Goal: Task Accomplishment & Management: Use online tool/utility

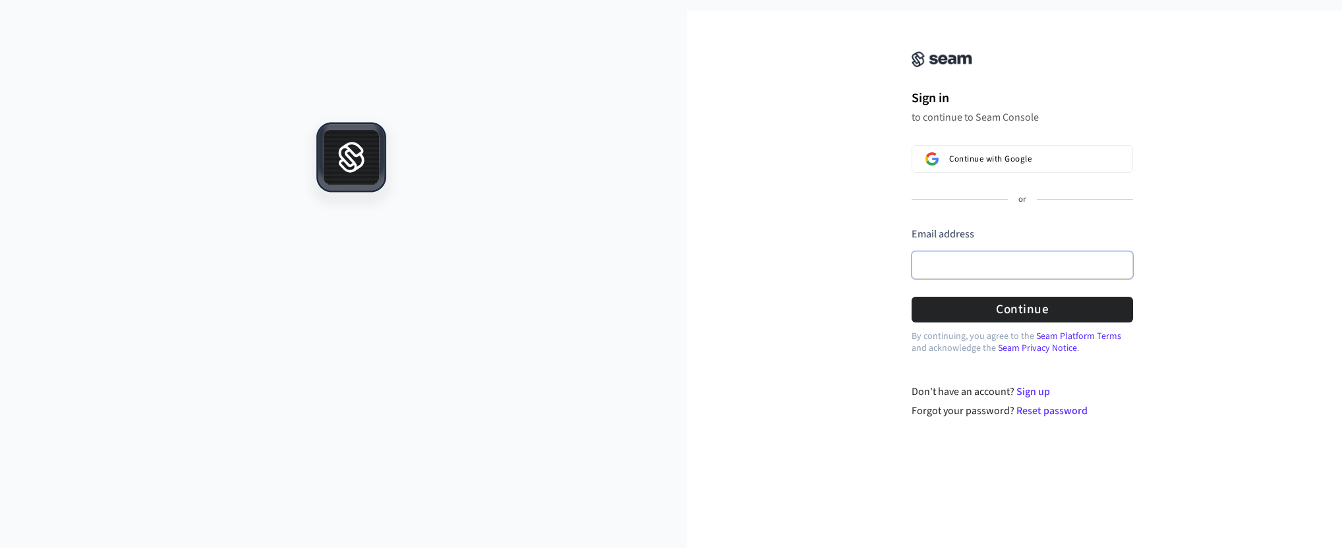
click at [960, 276] on input "Email address" at bounding box center [1022, 265] width 221 height 28
click at [912, 227] on button "submit" at bounding box center [912, 227] width 0 height 0
type input "**********"
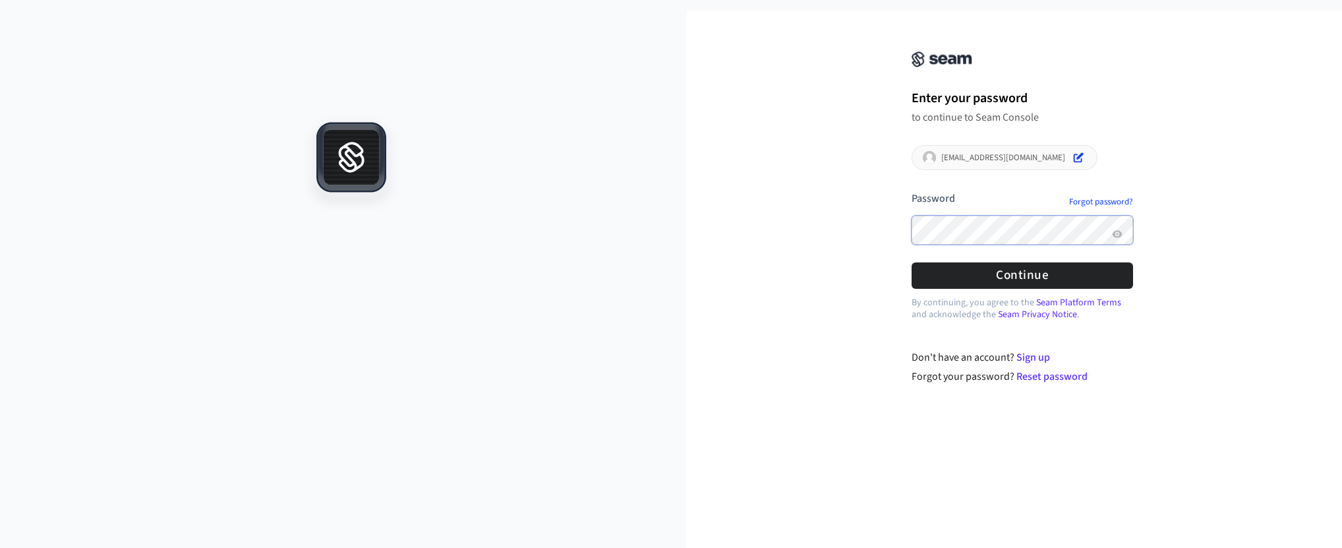
click at [912, 191] on button "submit" at bounding box center [912, 191] width 0 height 0
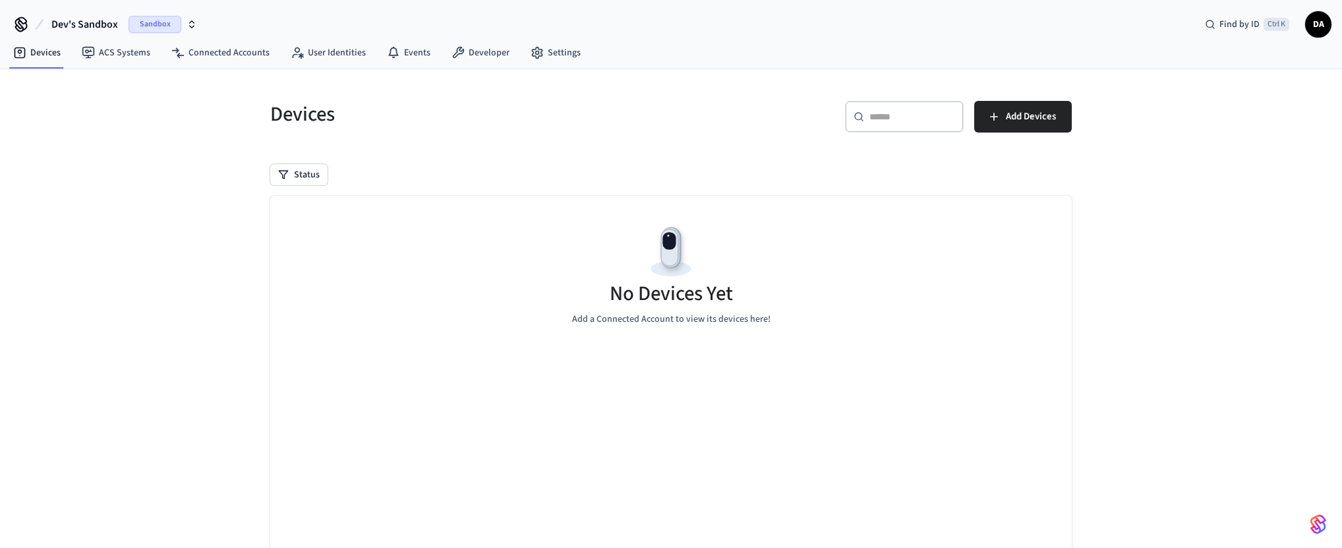
click at [481, 123] on h5 "Devices" at bounding box center [466, 114] width 393 height 27
click at [488, 55] on link "Developer" at bounding box center [480, 53] width 79 height 24
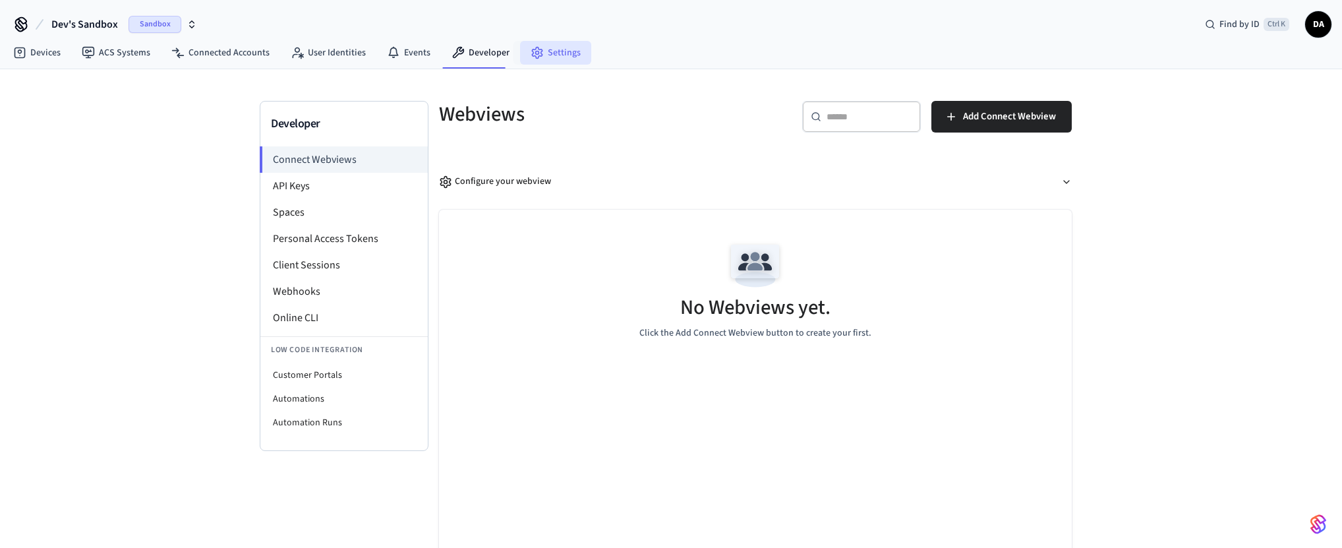
click at [546, 55] on link "Settings" at bounding box center [555, 53] width 71 height 24
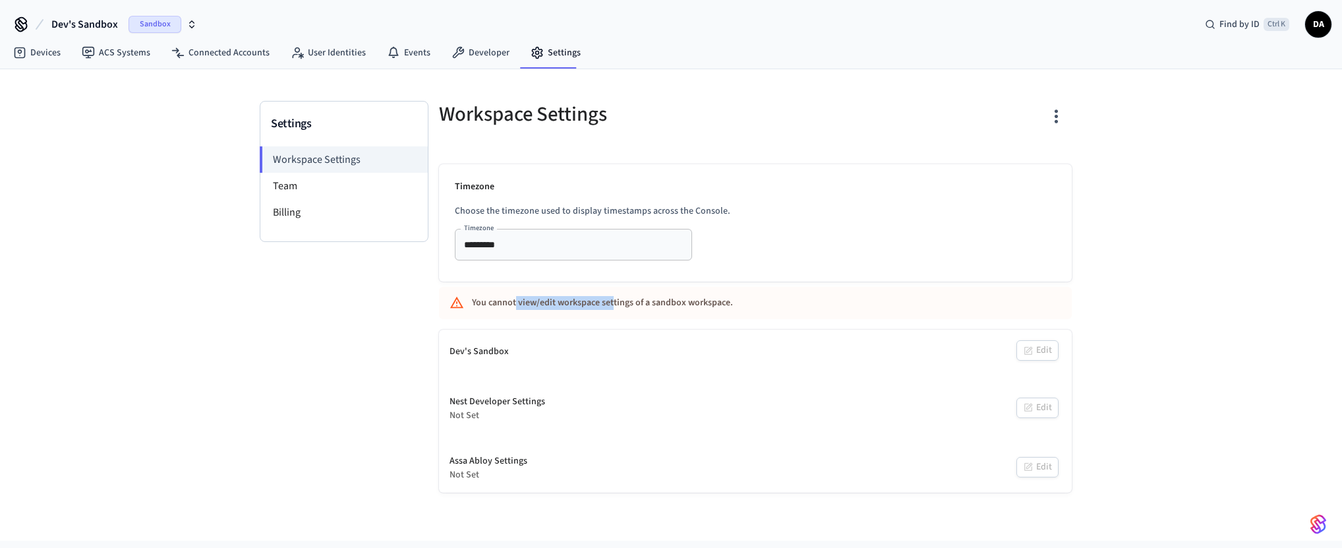
drag, startPoint x: 515, startPoint y: 305, endPoint x: 612, endPoint y: 309, distance: 97.7
click at [612, 309] on div "You cannot view/edit workspace settings of a sandbox workspace." at bounding box center [716, 303] width 489 height 24
click at [343, 195] on li "Team" at bounding box center [343, 186] width 167 height 26
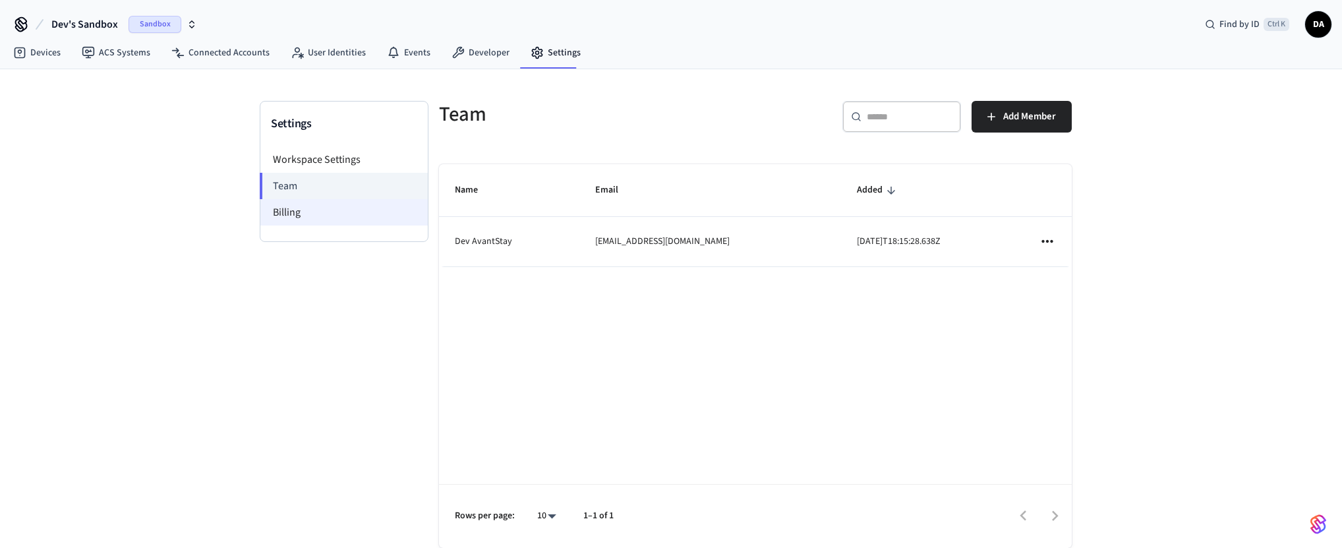
click at [294, 209] on li "Billing" at bounding box center [343, 212] width 167 height 26
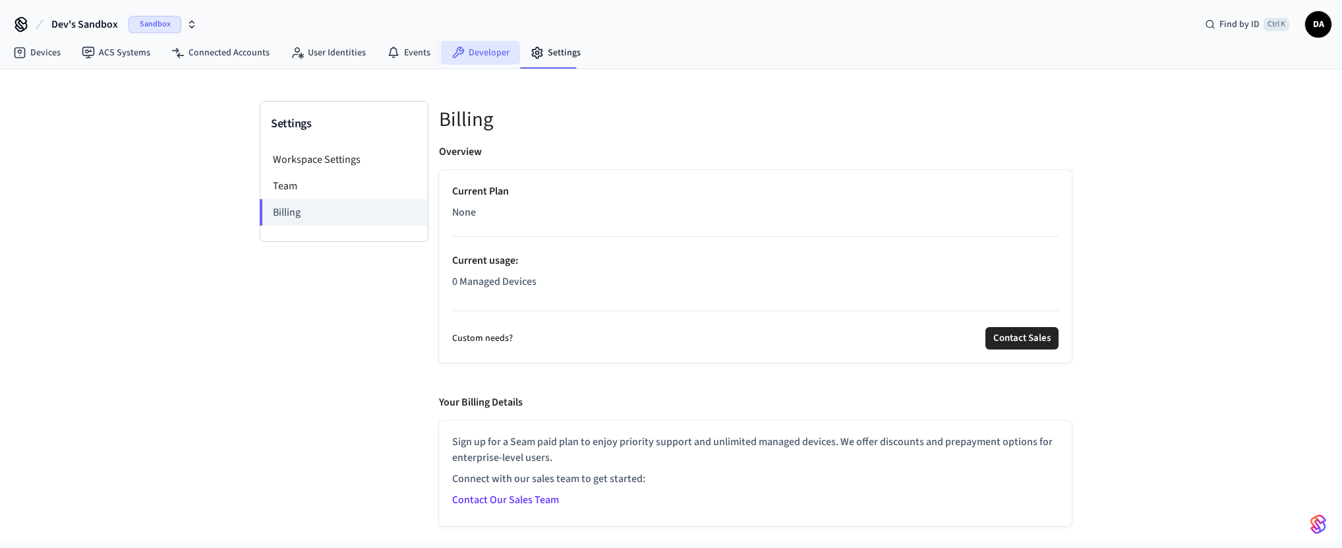
click at [492, 63] on link "Developer" at bounding box center [480, 53] width 79 height 24
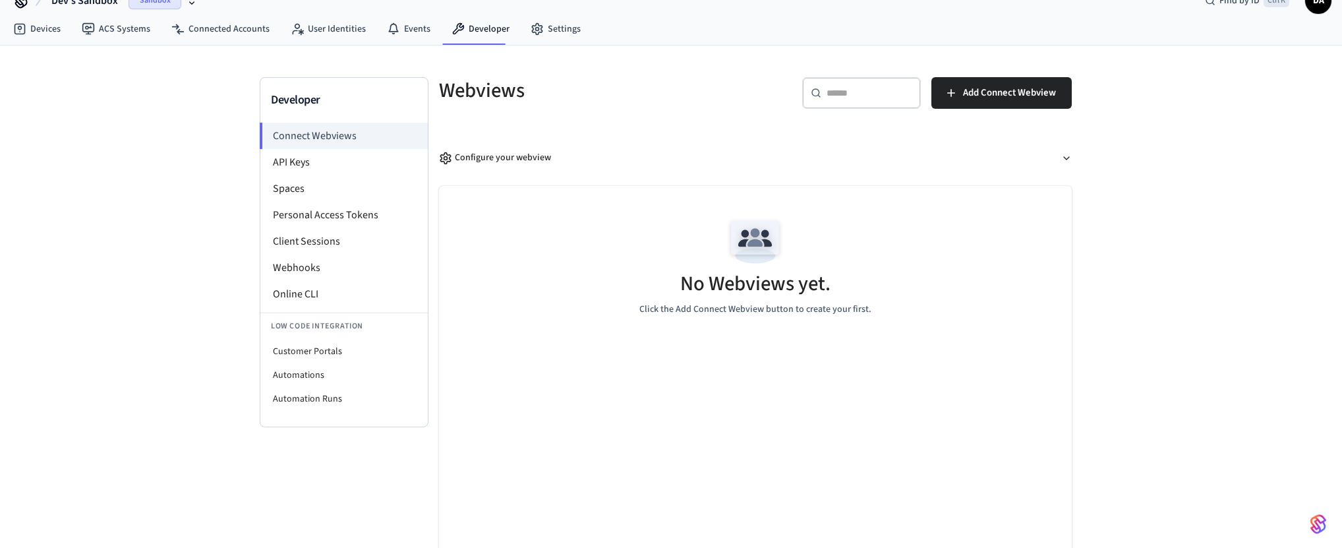
scroll to position [45, 0]
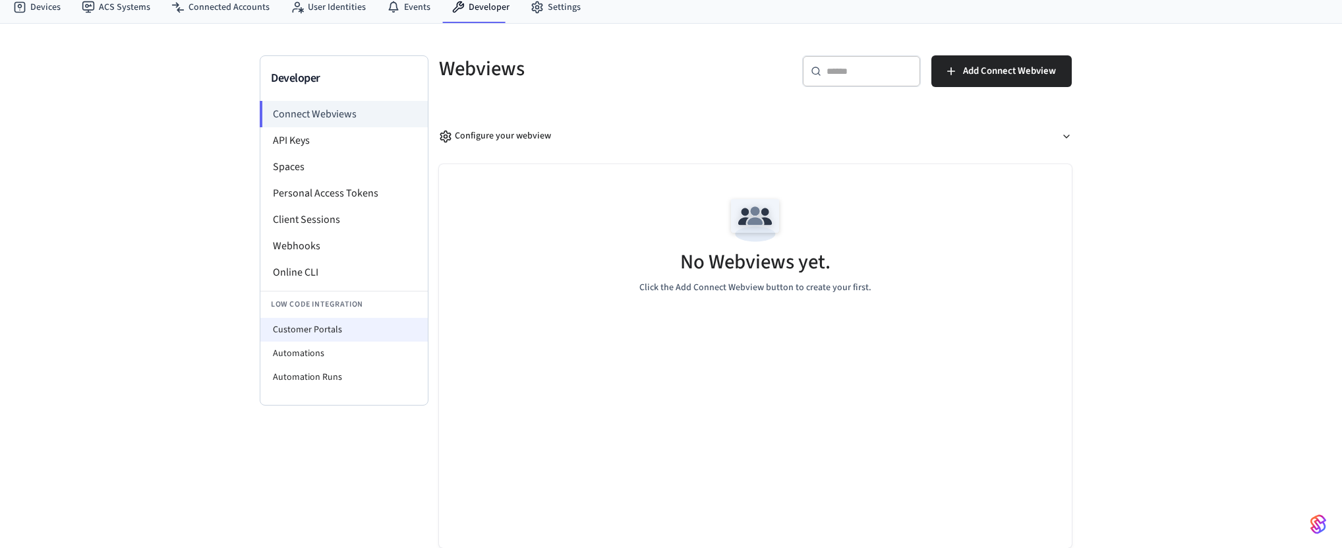
click at [325, 328] on li "Customer Portals" at bounding box center [343, 330] width 167 height 24
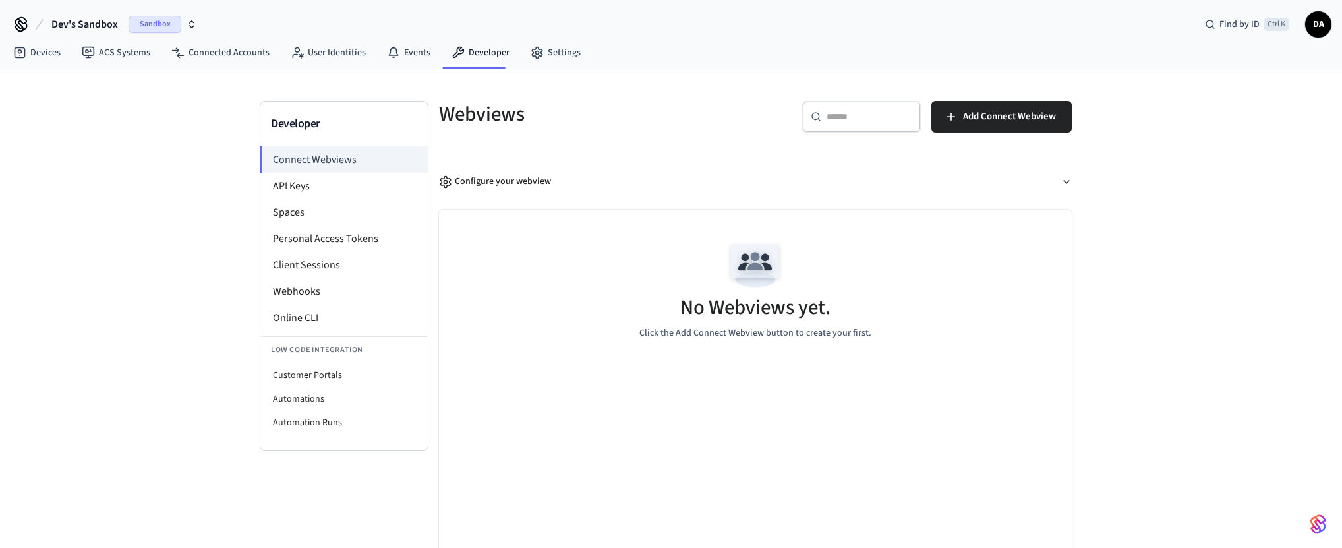
select select "**********"
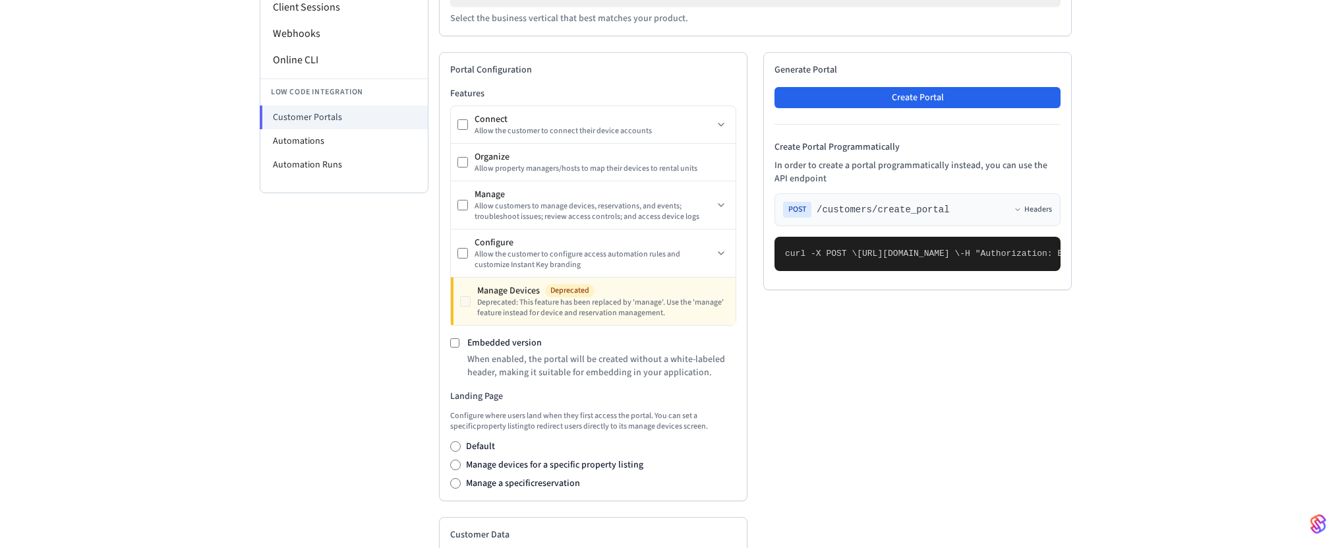
scroll to position [269, 0]
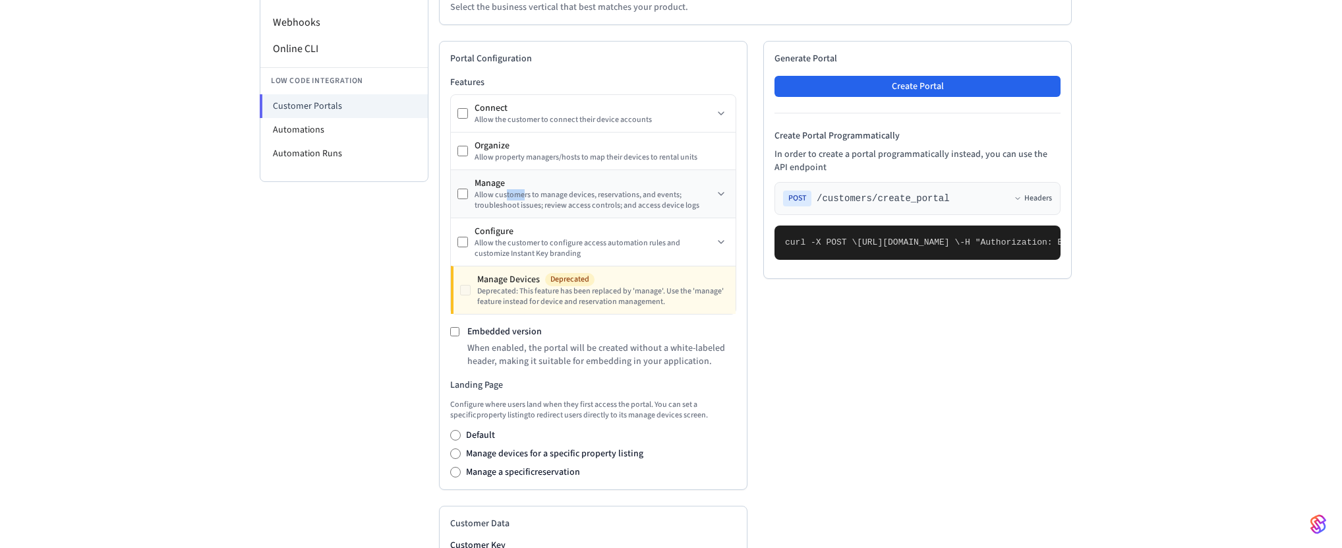
drag, startPoint x: 505, startPoint y: 198, endPoint x: 523, endPoint y: 198, distance: 17.8
click at [523, 198] on div "Allow customers to manage devices, reservations, and events; troubleshoot issue…" at bounding box center [594, 200] width 239 height 21
click at [469, 115] on div "Connect Allow the customer to connect their device accounts" at bounding box center [586, 114] width 256 height 24
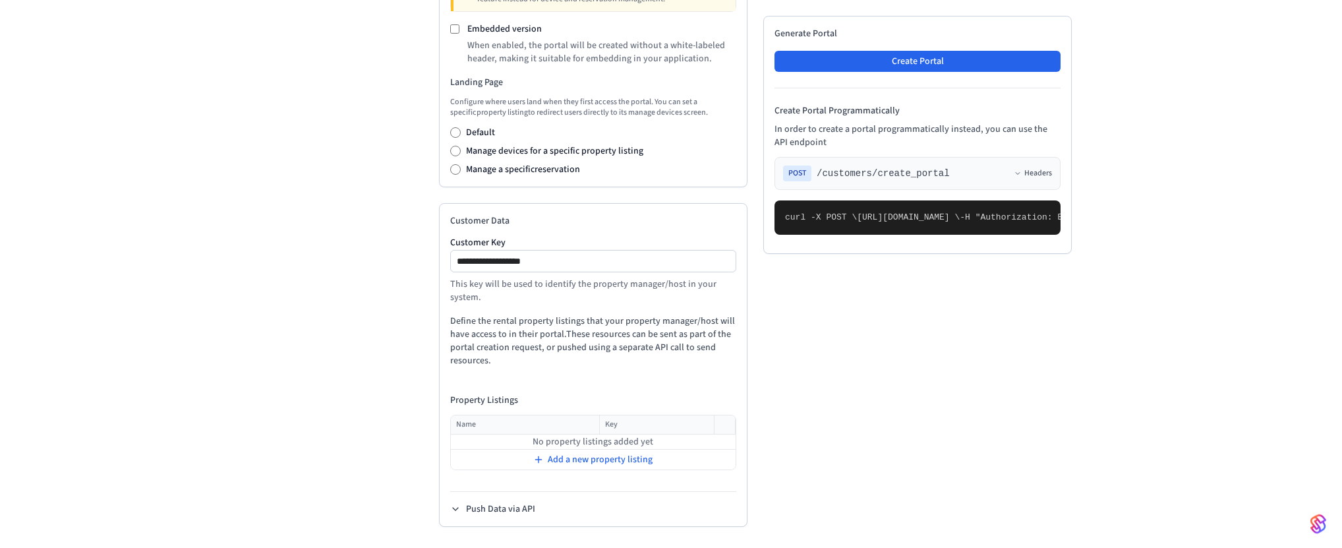
scroll to position [575, 0]
click at [494, 504] on button "Push Data via API" at bounding box center [492, 508] width 85 height 13
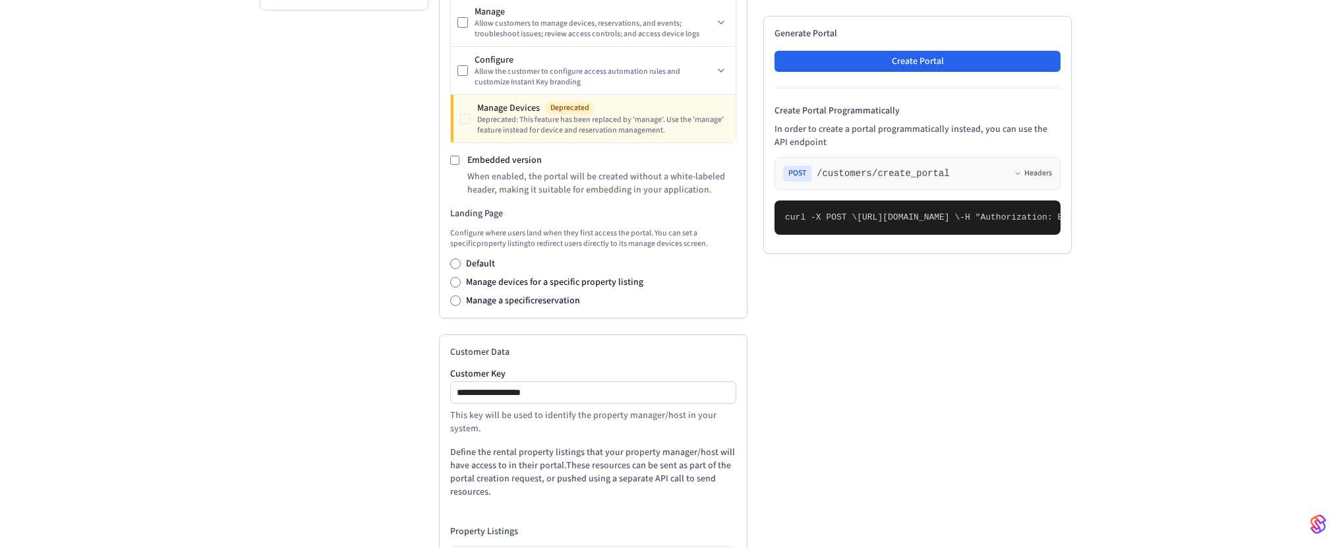
scroll to position [37, 0]
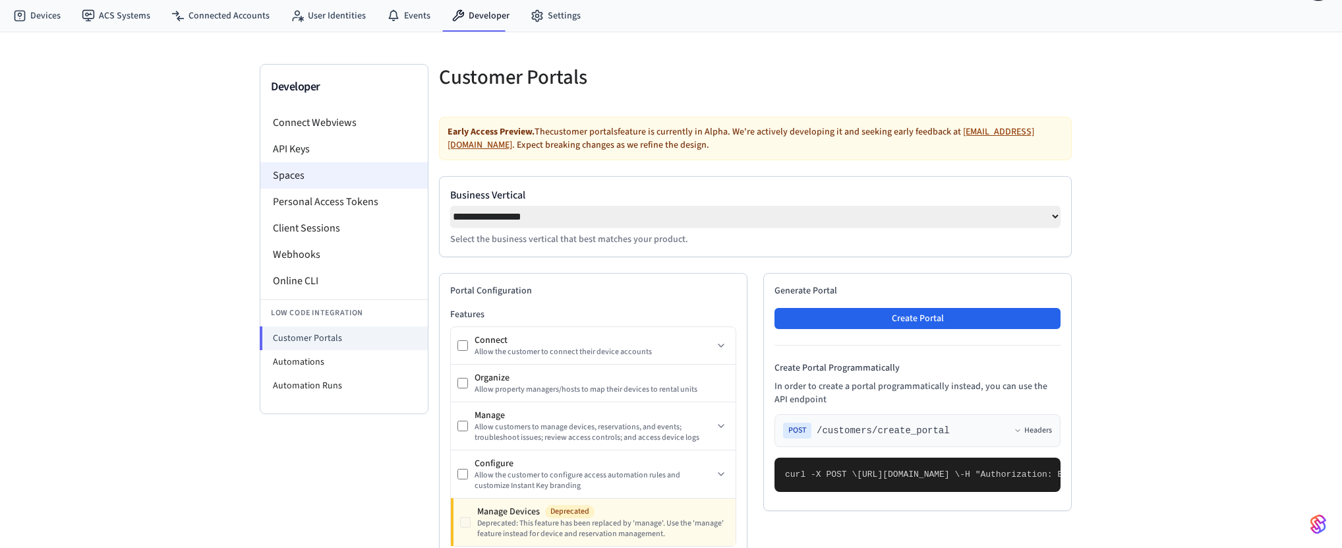
click at [367, 175] on li "Spaces" at bounding box center [343, 175] width 167 height 26
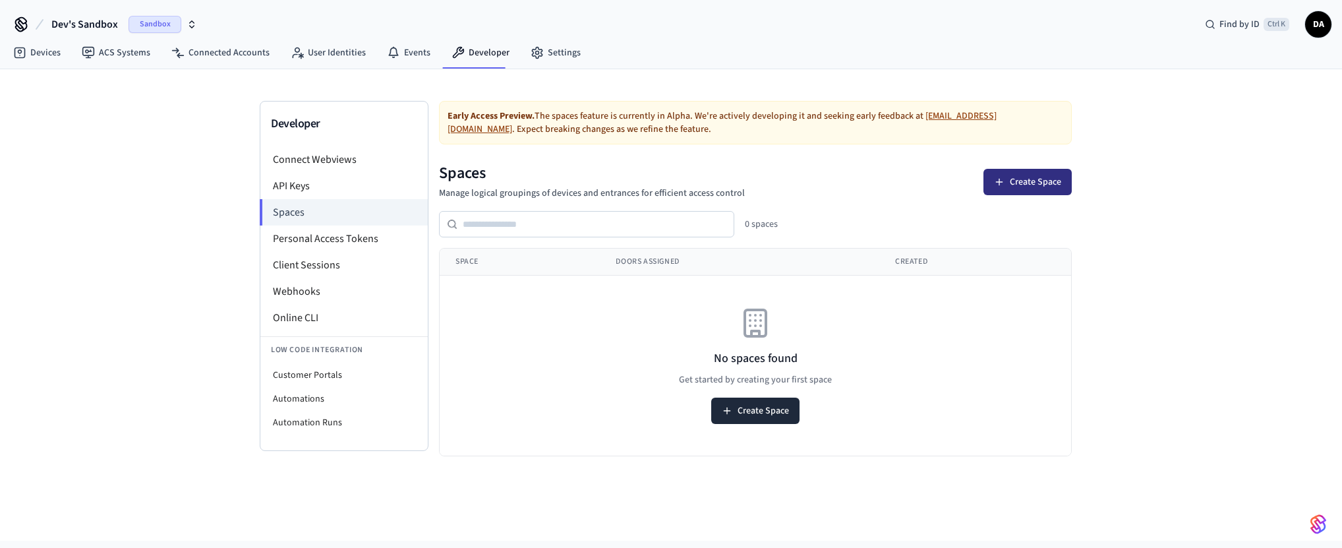
click at [999, 184] on icon at bounding box center [999, 182] width 11 height 11
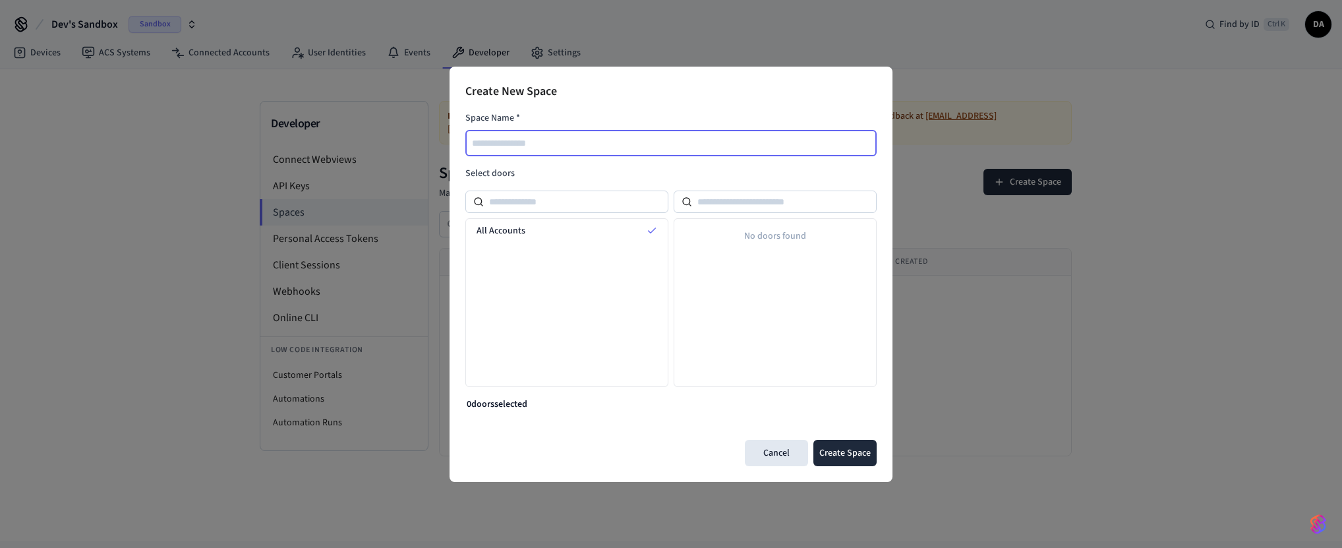
click at [671, 146] on input "text" at bounding box center [672, 143] width 410 height 16
type input "*******"
click at [831, 445] on button "Create Space" at bounding box center [844, 453] width 63 height 26
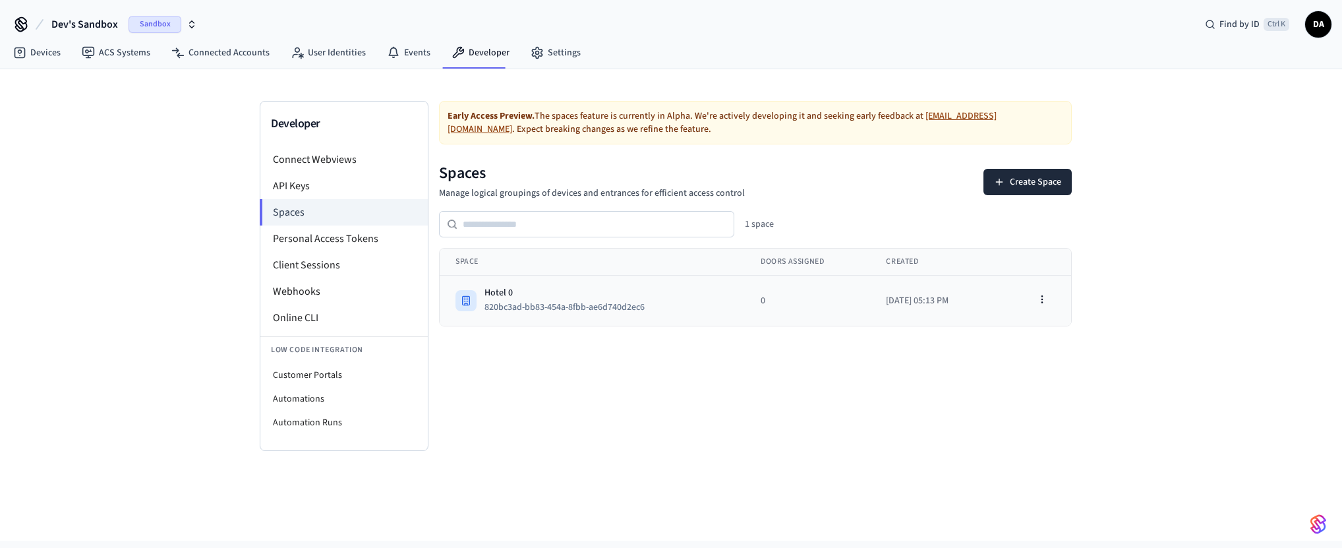
click at [545, 293] on div "Hotel 0" at bounding box center [570, 292] width 171 height 13
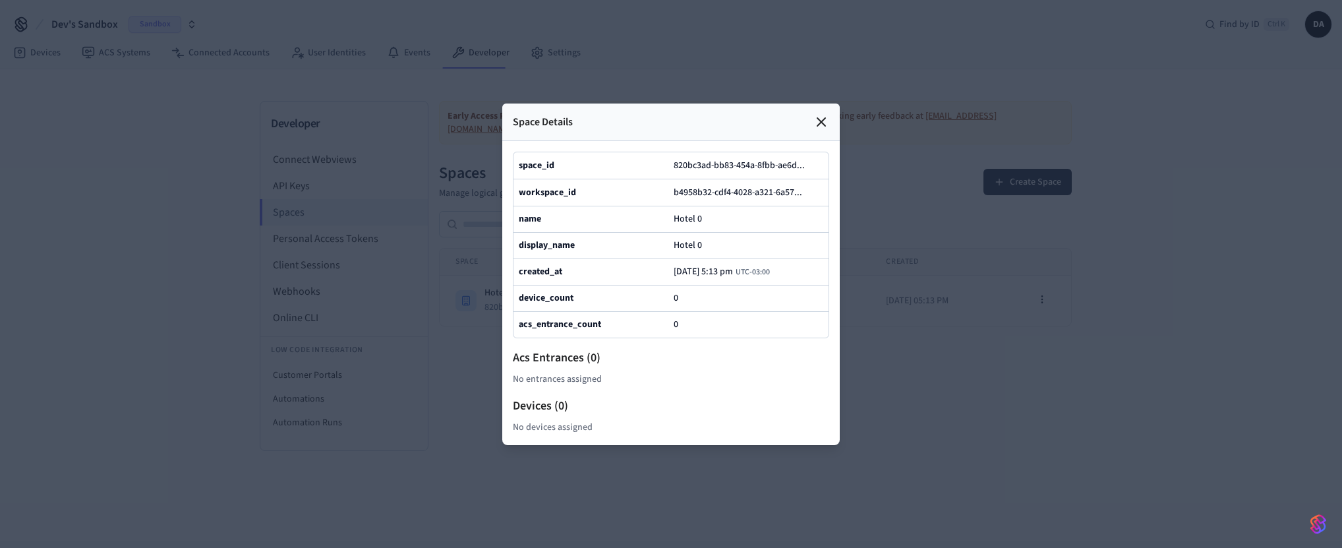
click at [819, 126] on icon at bounding box center [821, 122] width 16 height 16
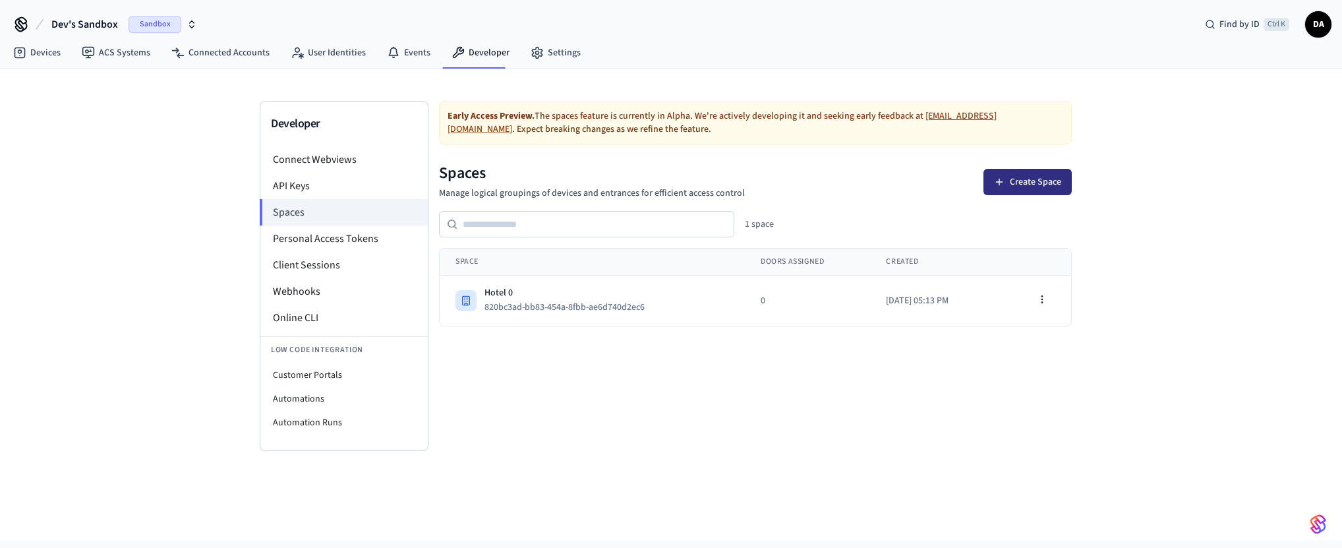
click at [989, 175] on button "Create Space" at bounding box center [1028, 182] width 88 height 26
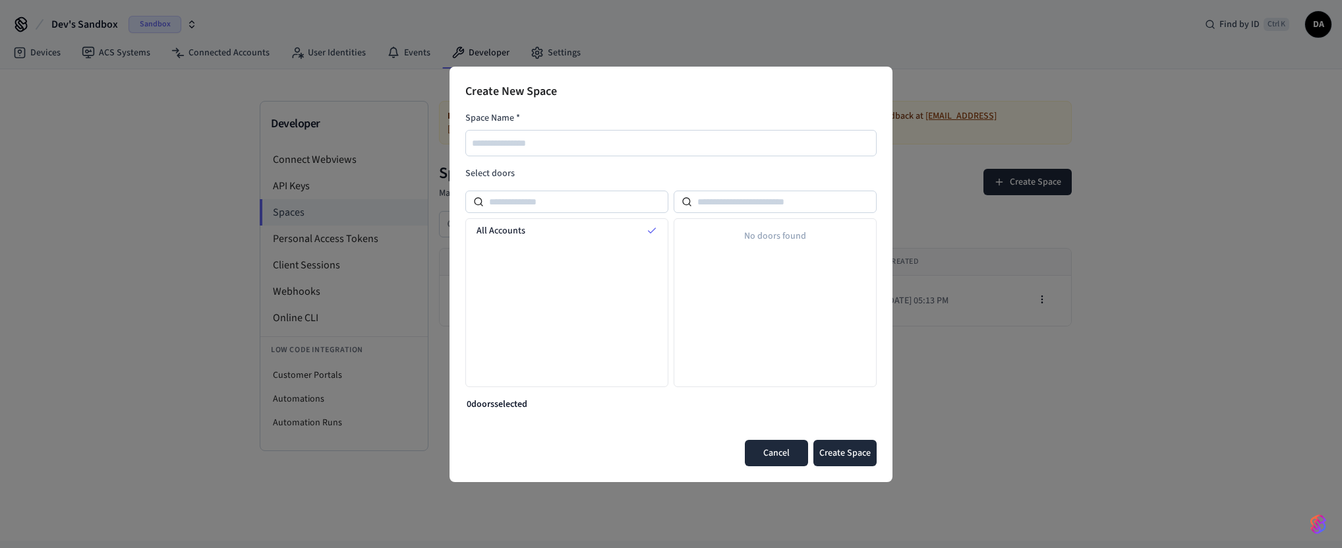
click at [801, 449] on button "Cancel" at bounding box center [776, 453] width 63 height 26
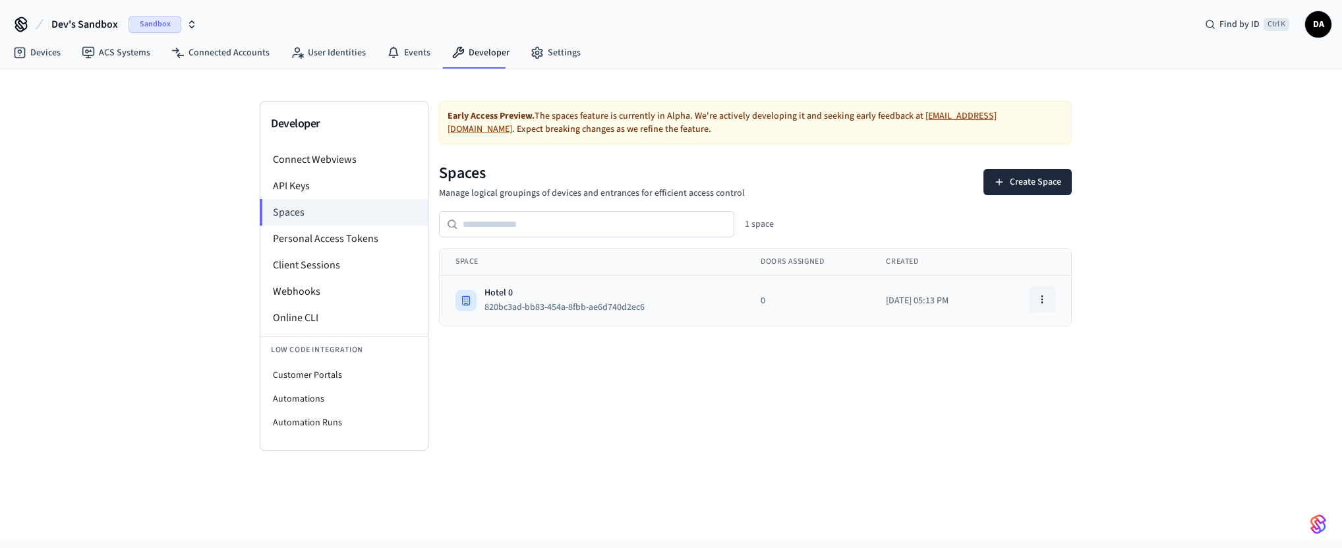
click at [1042, 297] on icon "button" at bounding box center [1042, 299] width 11 height 11
click at [984, 333] on div "View Space" at bounding box center [1008, 328] width 88 height 21
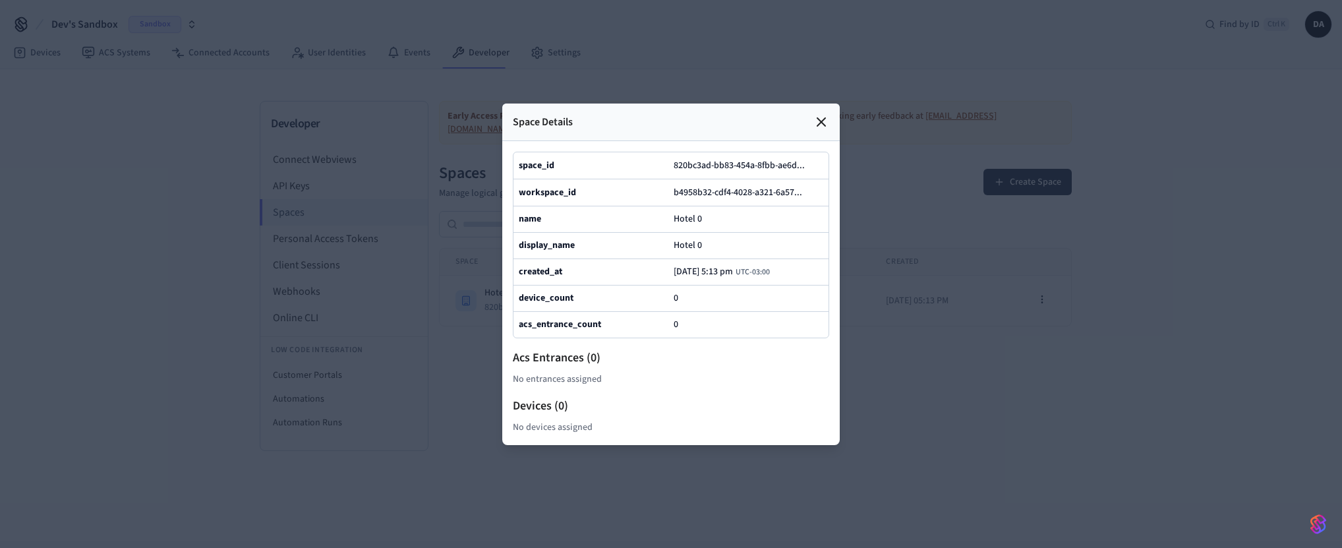
click at [822, 121] on icon at bounding box center [821, 122] width 8 height 8
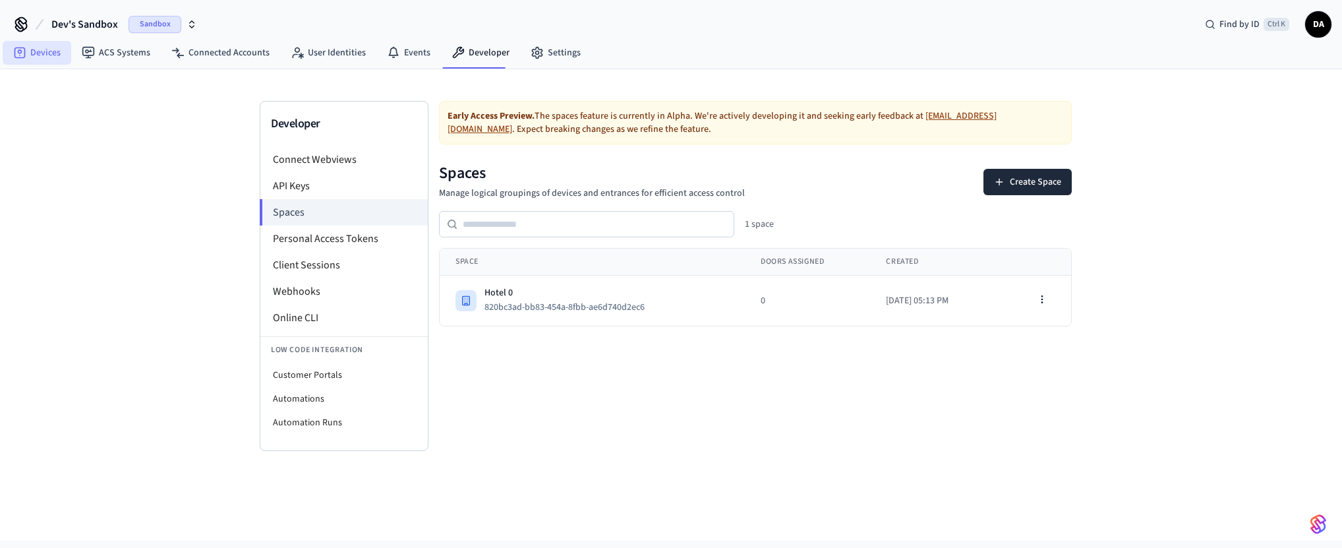
click at [56, 51] on link "Devices" at bounding box center [37, 53] width 69 height 24
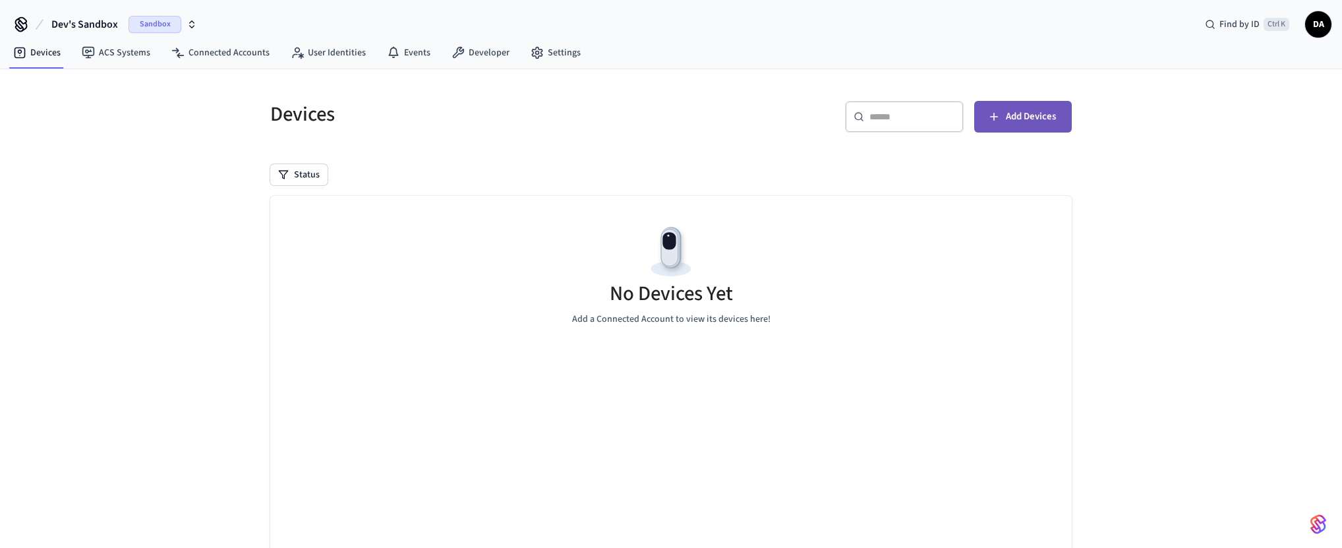
click at [1009, 121] on span "Add Devices" at bounding box center [1031, 116] width 50 height 17
click at [457, 55] on icon at bounding box center [458, 52] width 13 height 13
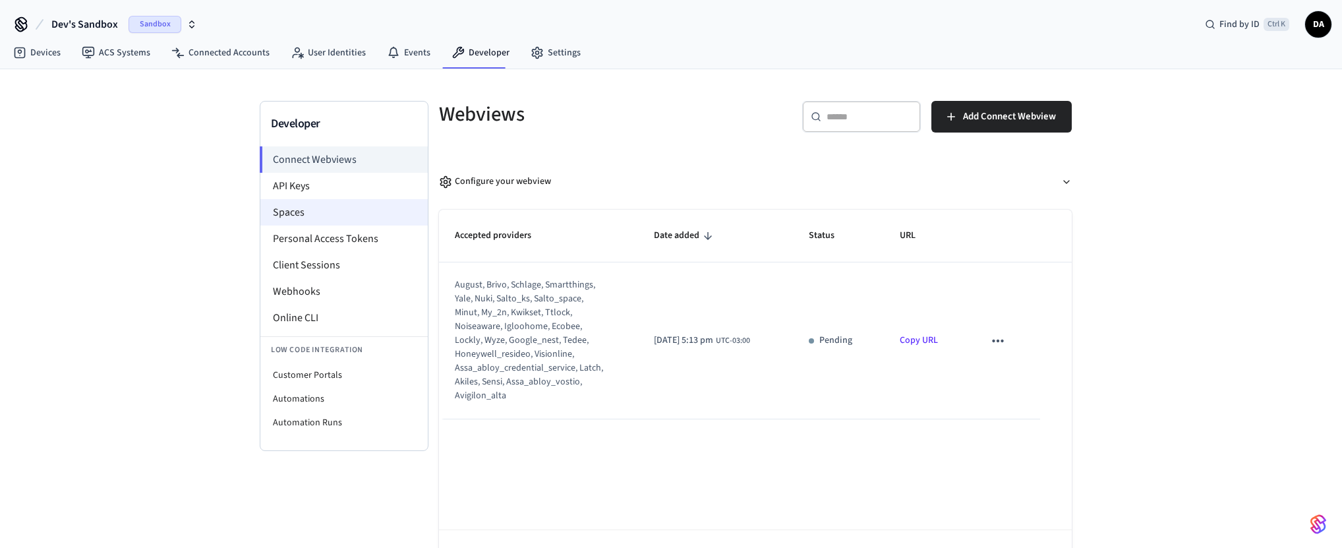
click at [324, 218] on li "Spaces" at bounding box center [343, 212] width 167 height 26
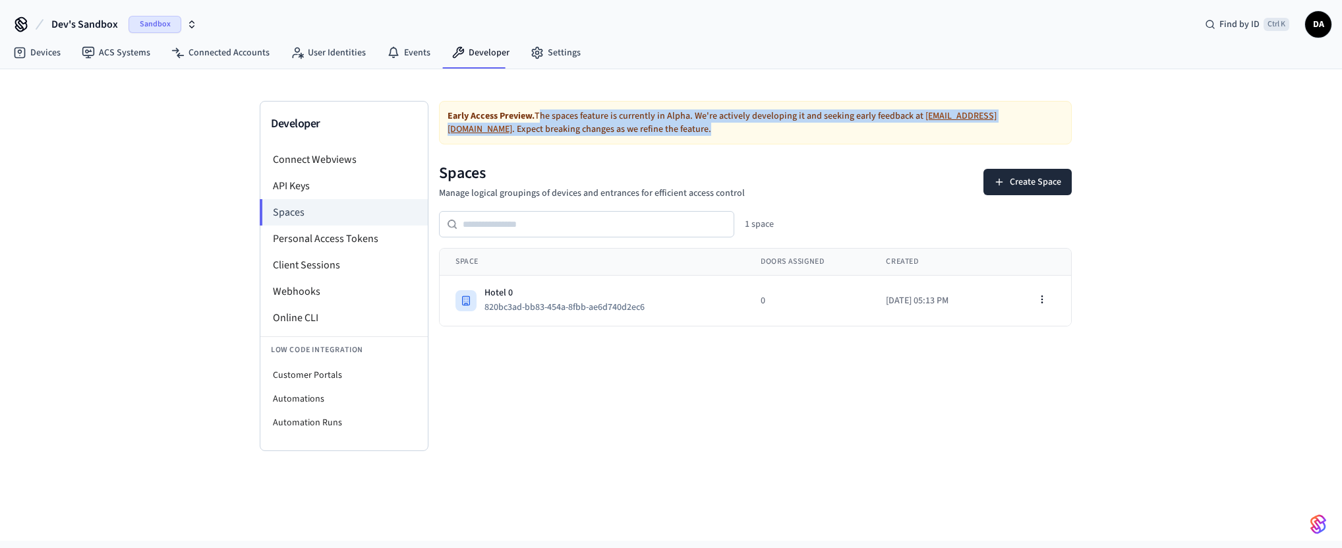
drag, startPoint x: 541, startPoint y: 116, endPoint x: 787, endPoint y: 123, distance: 246.0
click at [787, 123] on div "Early Access Preview. The spaces feature is currently in [GEOGRAPHIC_DATA]. We'…" at bounding box center [755, 123] width 633 height 44
click at [703, 141] on div "Early Access Preview. The spaces feature is currently in [GEOGRAPHIC_DATA]. We'…" at bounding box center [755, 123] width 633 height 44
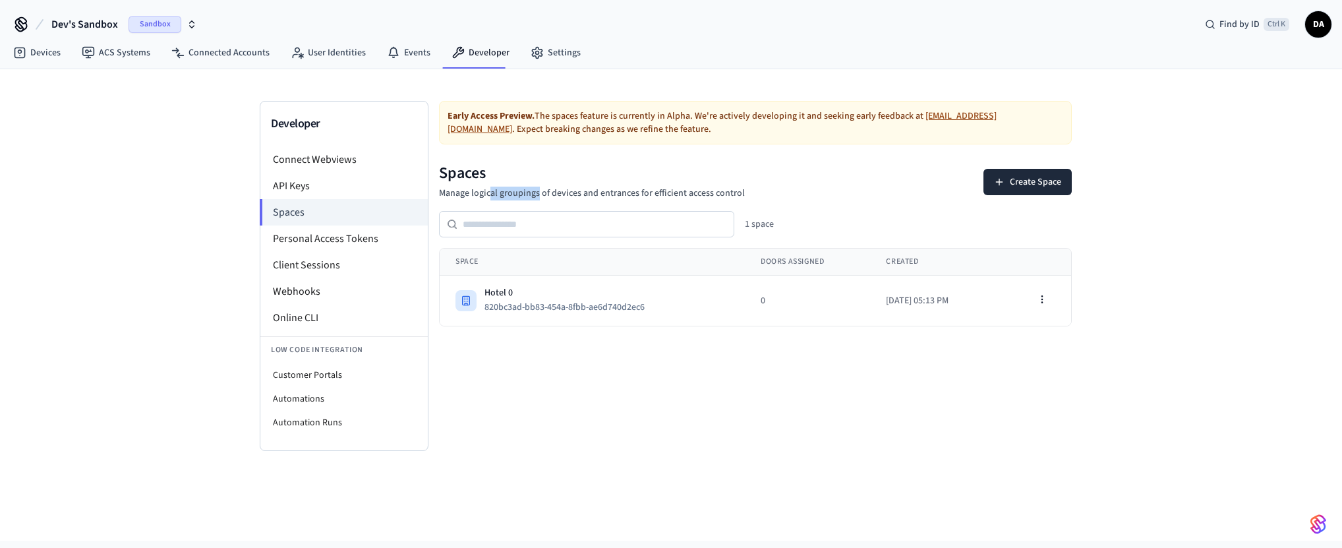
drag, startPoint x: 489, startPoint y: 195, endPoint x: 539, endPoint y: 198, distance: 50.2
click at [539, 198] on p "Manage logical groupings of devices and entrances for efficient access control" at bounding box center [592, 194] width 306 height 14
click at [1043, 298] on icon "button" at bounding box center [1042, 299] width 11 height 11
click at [758, 369] on div "Early Access Preview. The spaces feature is currently in [GEOGRAPHIC_DATA]. We'…" at bounding box center [755, 276] width 654 height 350
click at [22, 51] on icon at bounding box center [19, 52] width 13 height 13
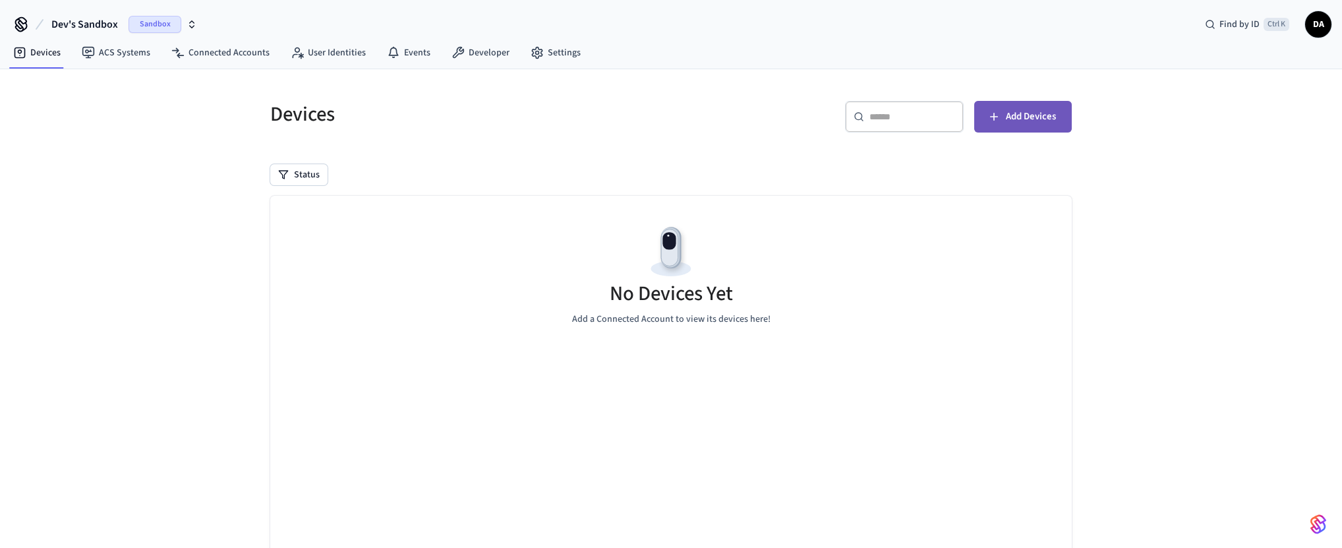
click at [1005, 124] on button "Add Devices" at bounding box center [1023, 117] width 98 height 32
click at [445, 59] on link "Developer" at bounding box center [480, 53] width 79 height 24
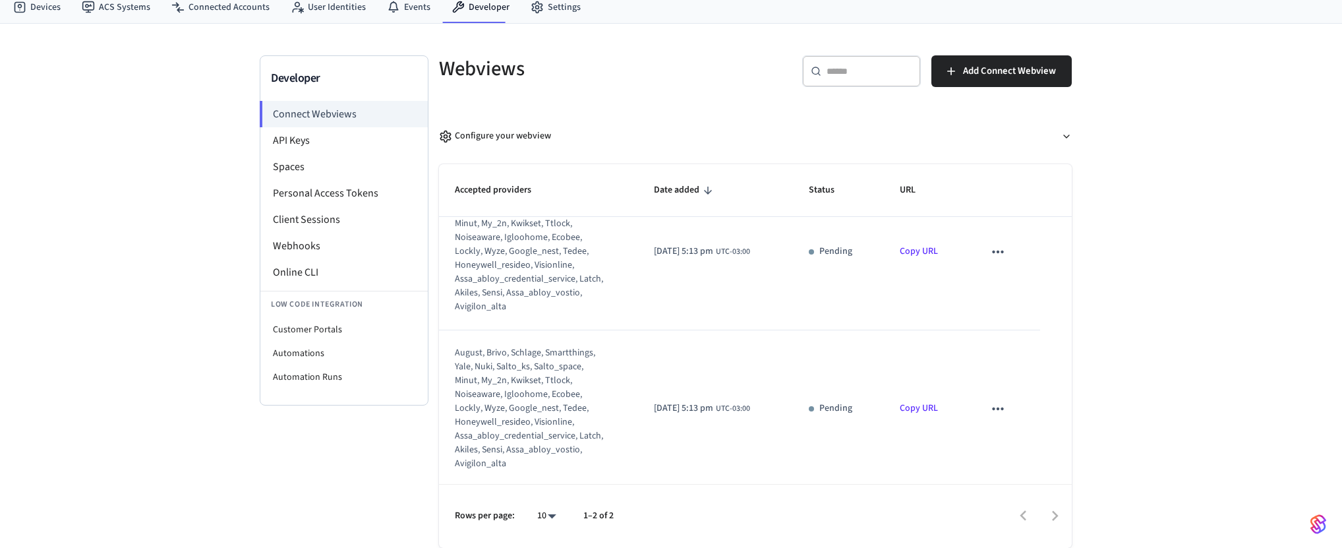
scroll to position [47, 0]
click at [999, 405] on icon "sticky table" at bounding box center [997, 405] width 17 height 17
click at [1077, 350] on div at bounding box center [671, 274] width 1342 height 548
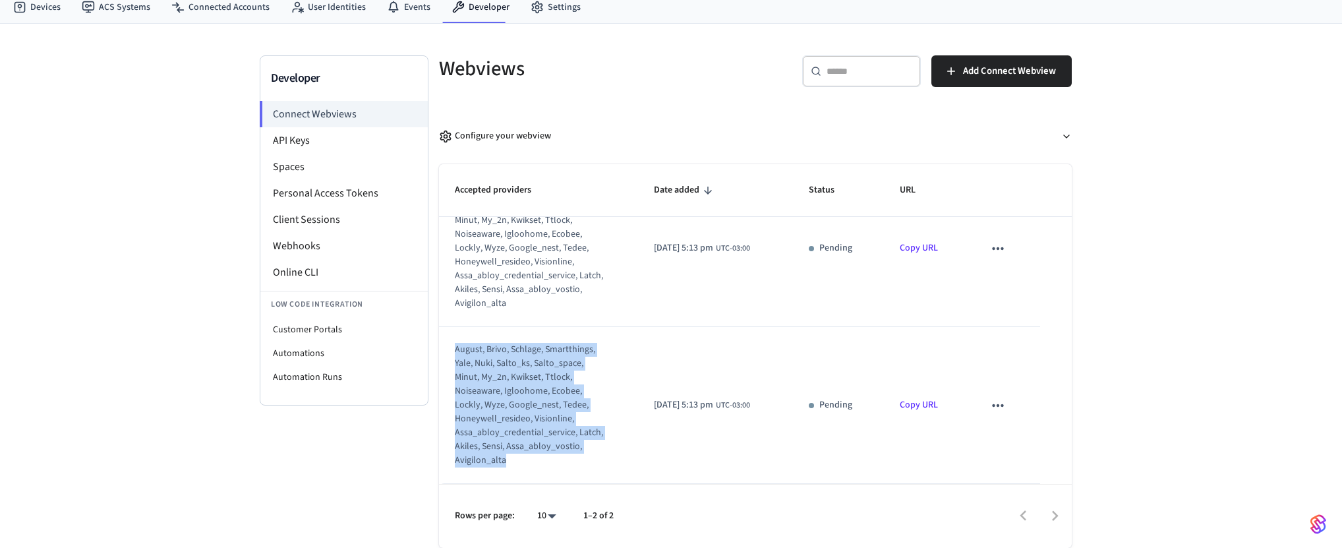
drag, startPoint x: 590, startPoint y: 468, endPoint x: 440, endPoint y: 340, distance: 197.3
click at [440, 340] on td "august, brivo, schlage, smartthings, yale, nuki, salto_ks, salto_space, minut, …" at bounding box center [538, 405] width 199 height 157
click at [1000, 245] on icon "sticky table" at bounding box center [997, 248] width 17 height 17
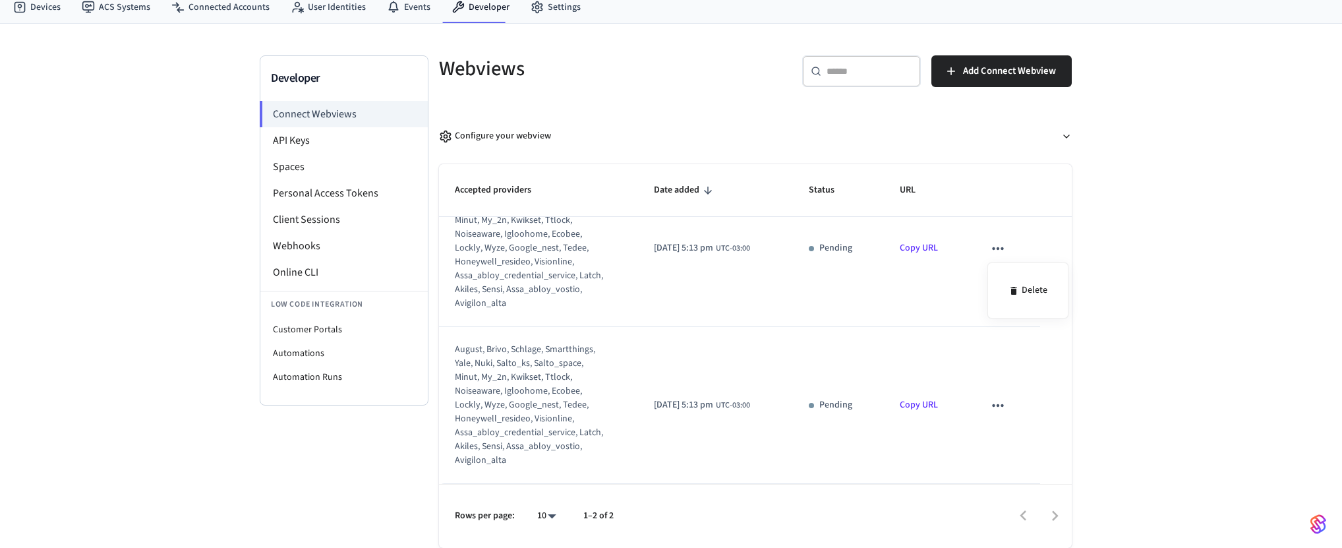
click at [744, 288] on div at bounding box center [671, 274] width 1342 height 548
click at [920, 247] on link "Copy URL" at bounding box center [919, 247] width 38 height 13
click at [997, 250] on icon "sticky table" at bounding box center [997, 248] width 17 height 17
click at [1022, 289] on li "Delete" at bounding box center [1028, 290] width 60 height 35
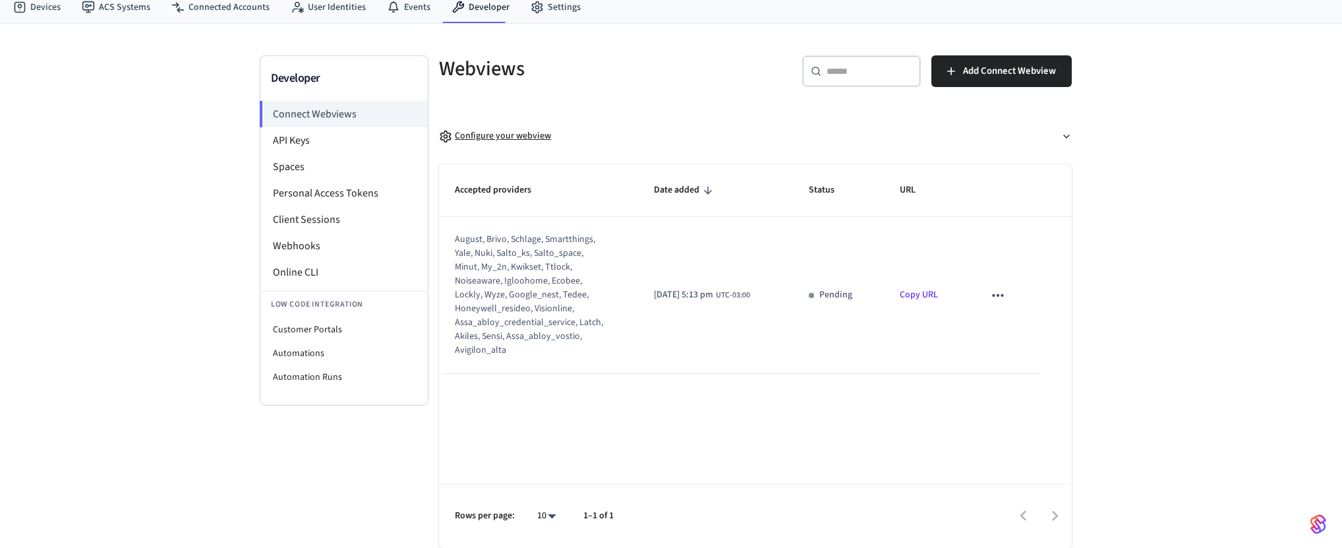
scroll to position [0, 0]
click at [465, 138] on div "Configure your webview" at bounding box center [495, 136] width 112 height 14
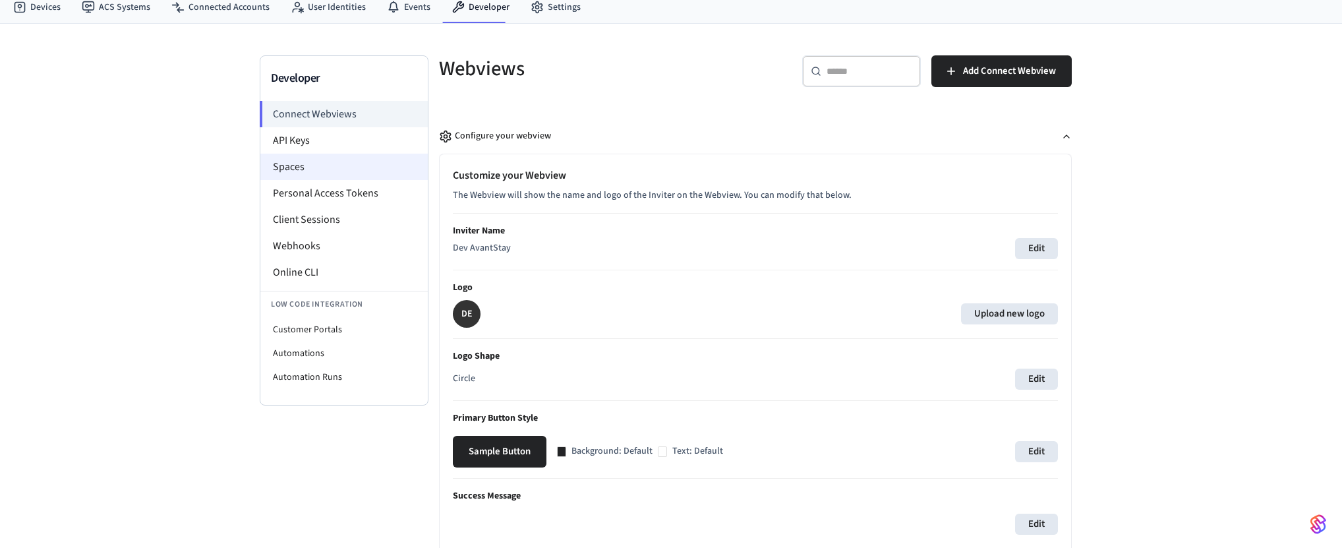
click at [326, 164] on li "Spaces" at bounding box center [343, 167] width 167 height 26
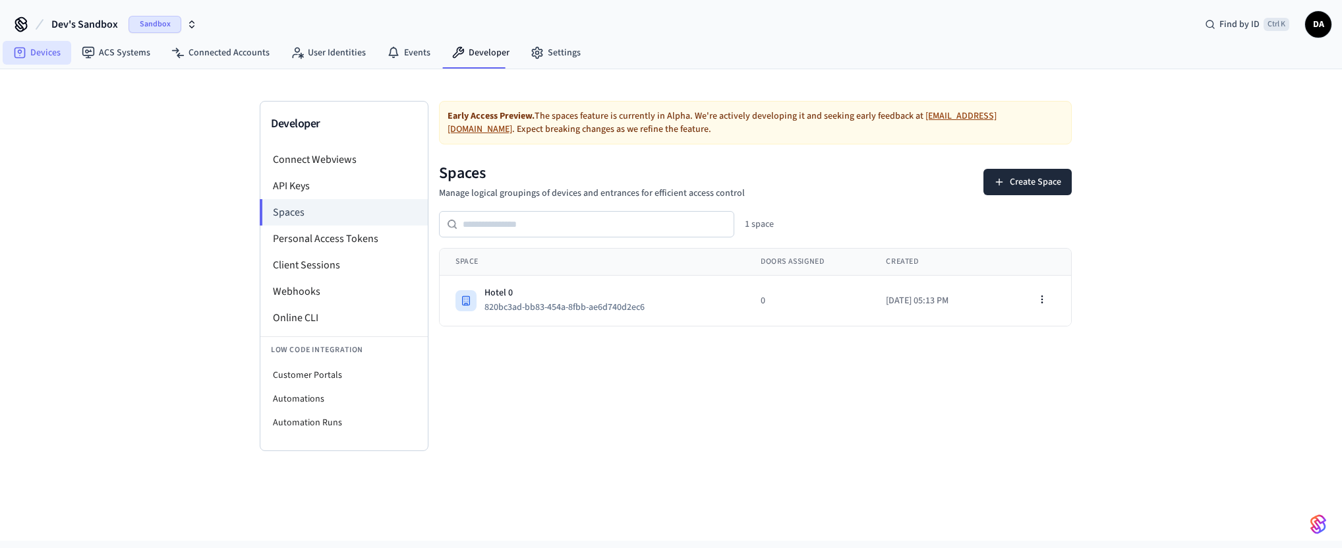
click at [33, 51] on link "Devices" at bounding box center [37, 53] width 69 height 24
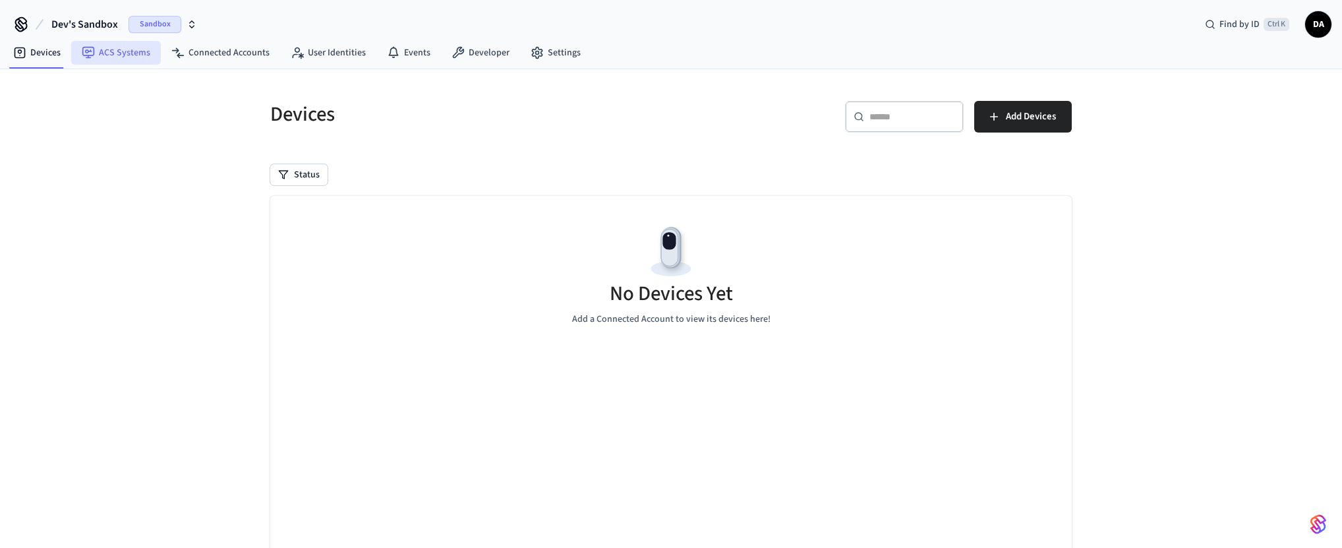
click at [101, 55] on link "ACS Systems" at bounding box center [116, 53] width 90 height 24
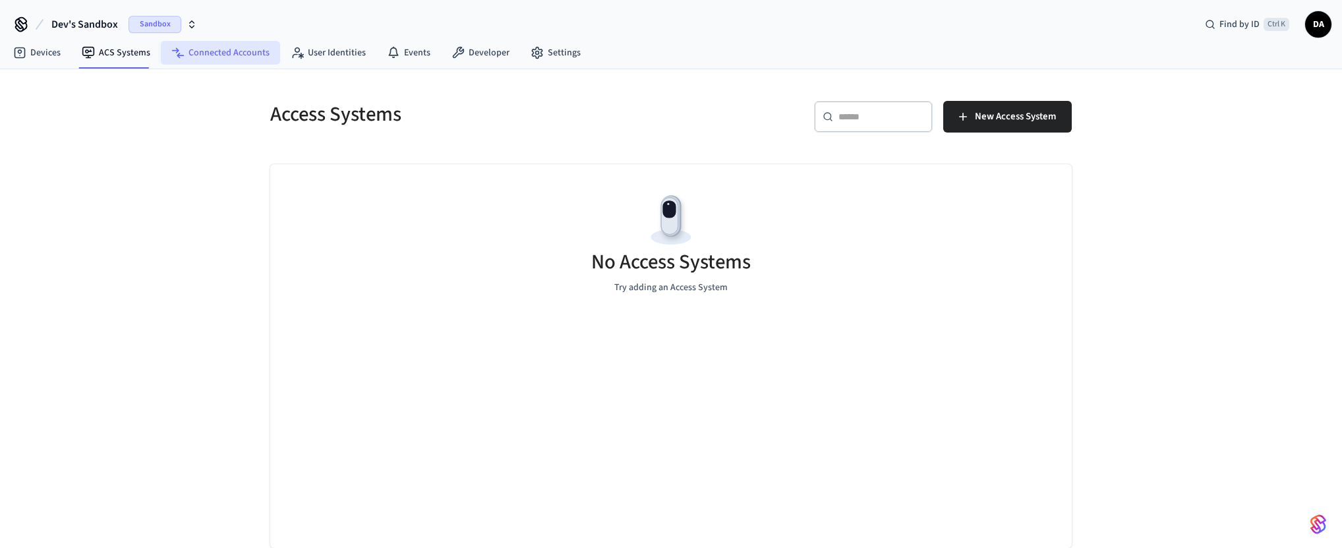
click at [243, 61] on link "Connected Accounts" at bounding box center [220, 53] width 119 height 24
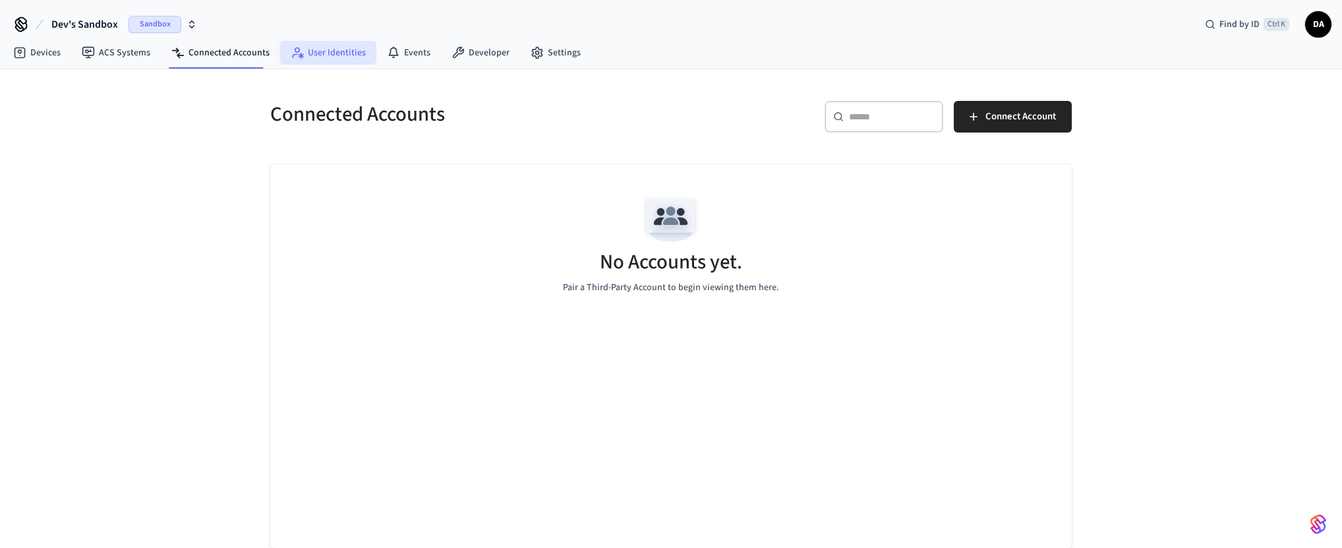
click at [323, 61] on link "User Identities" at bounding box center [328, 53] width 96 height 24
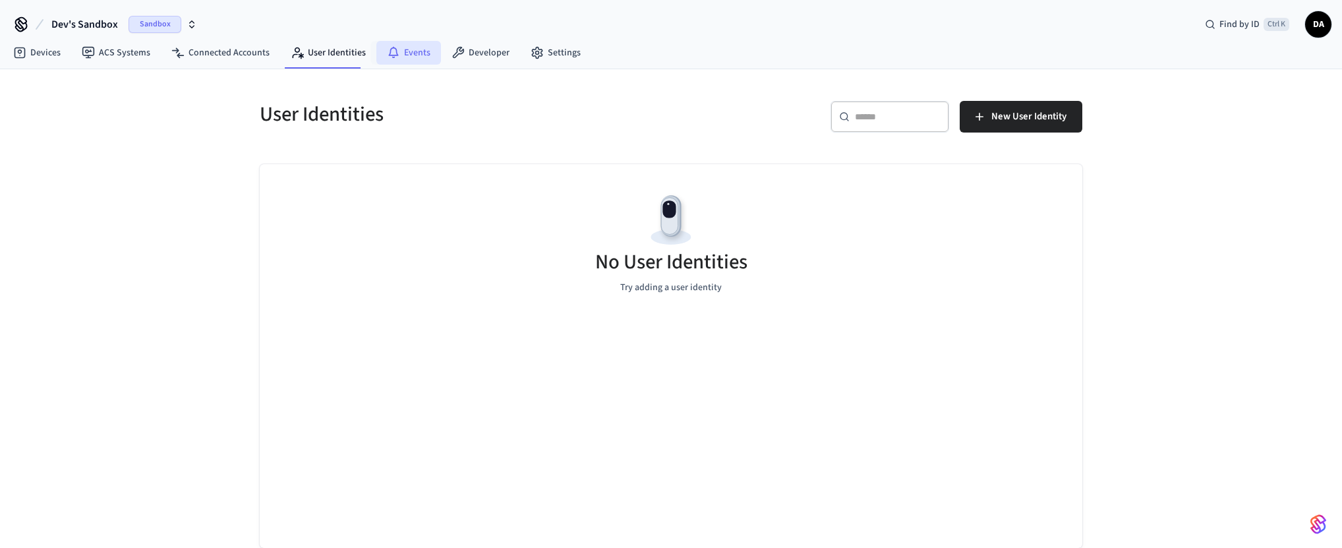
click at [434, 61] on link "Events" at bounding box center [408, 53] width 65 height 24
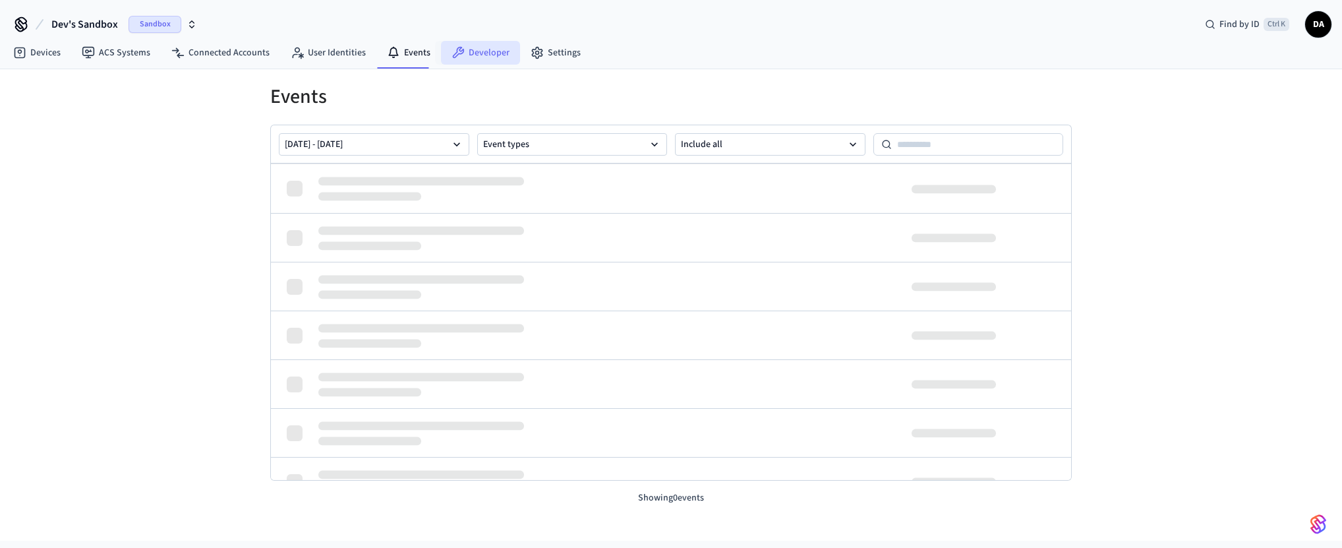
click at [482, 57] on link "Developer" at bounding box center [480, 53] width 79 height 24
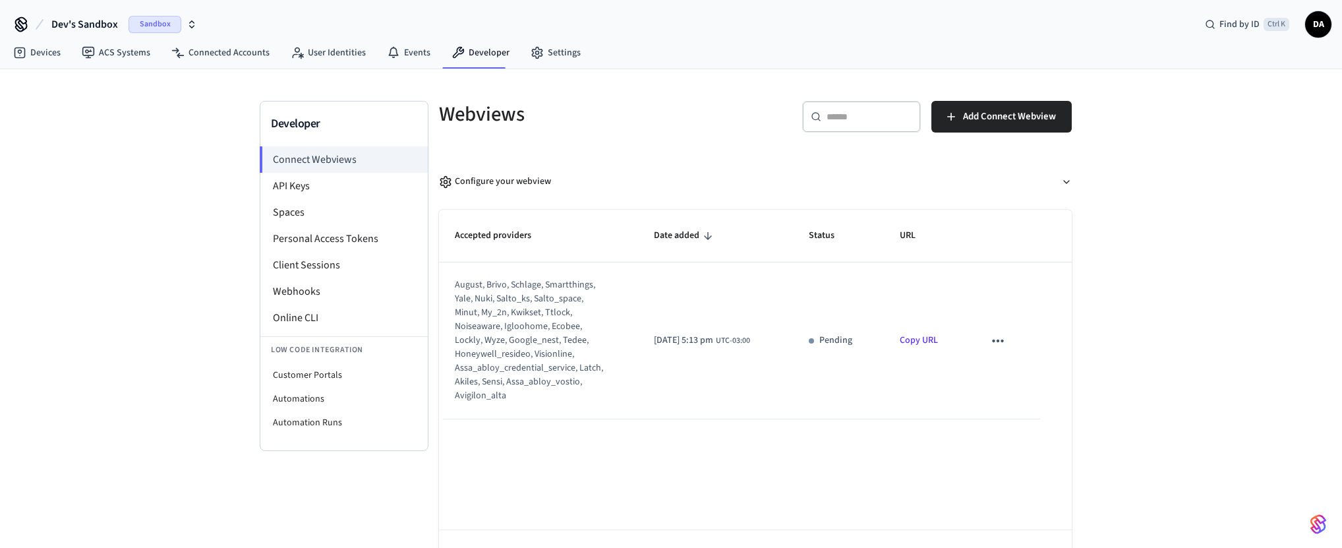
click at [504, 338] on div "august, brivo, schlage, smartthings, yale, nuki, salto_ks, salto_space, minut, …" at bounding box center [530, 340] width 151 height 125
click at [1001, 341] on icon "sticky table" at bounding box center [997, 341] width 11 height 3
click at [1138, 315] on div at bounding box center [671, 274] width 1342 height 548
click at [361, 380] on li "Customer Portals" at bounding box center [343, 375] width 167 height 24
select select "**********"
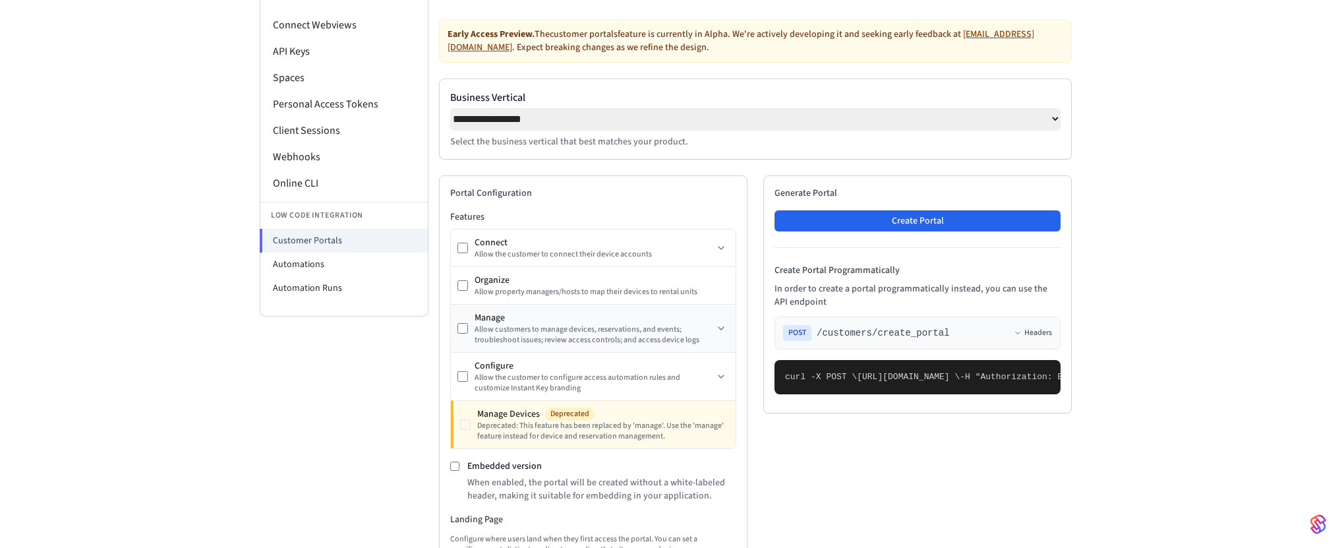
scroll to position [575, 0]
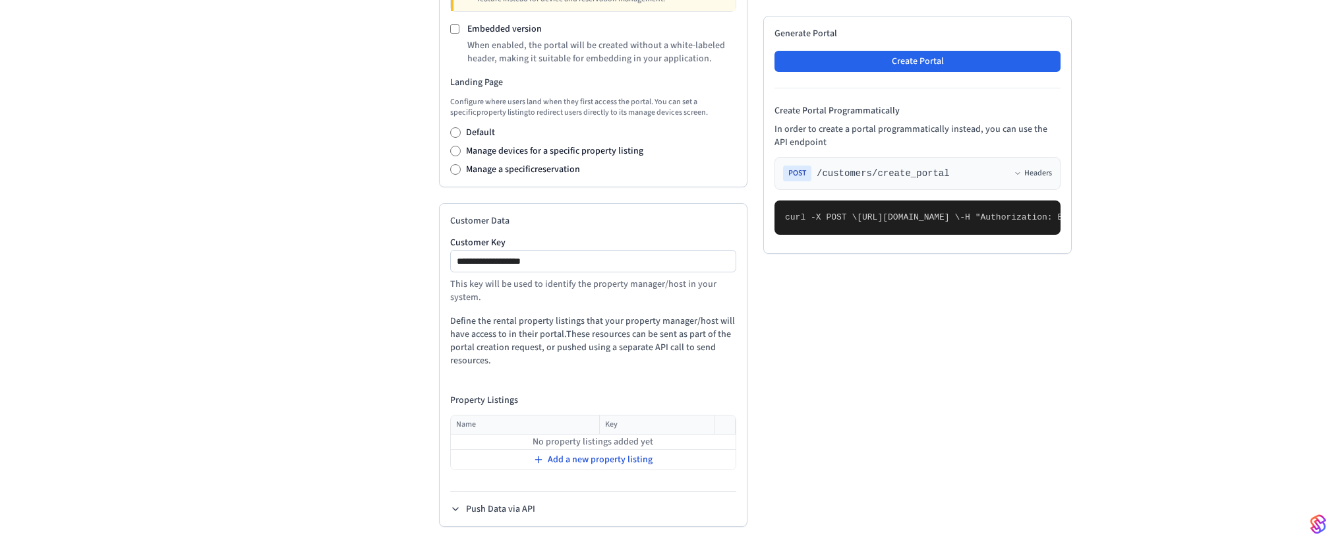
click at [572, 455] on span "Add a new property listing" at bounding box center [600, 459] width 105 height 13
click at [527, 446] on input "text" at bounding box center [517, 441] width 130 height 16
click at [722, 445] on icon at bounding box center [723, 439] width 11 height 11
click at [500, 505] on button "Push Data via API" at bounding box center [492, 508] width 85 height 13
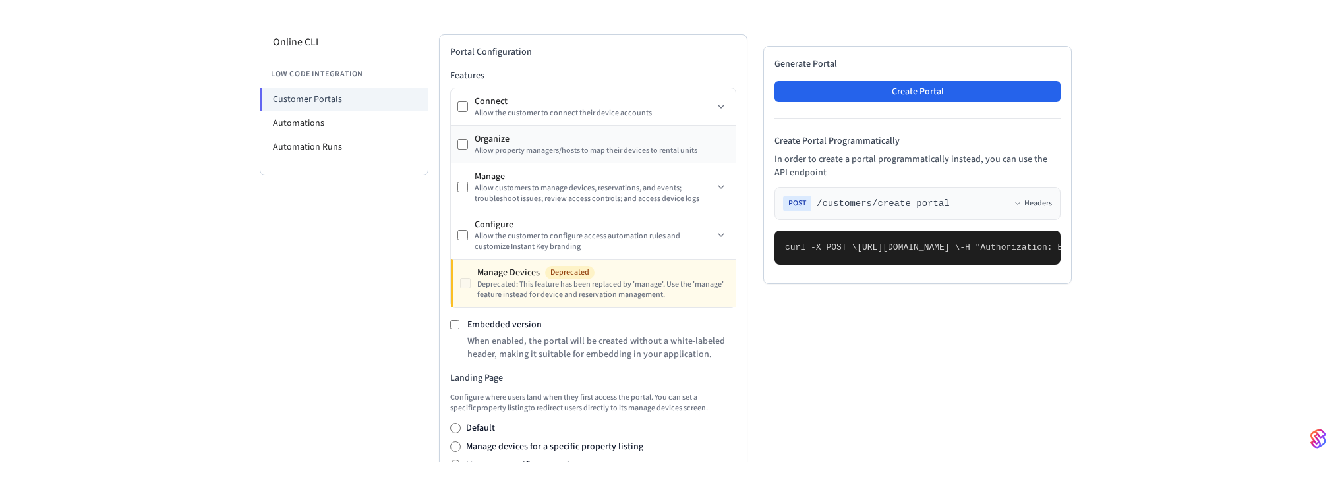
scroll to position [104, 0]
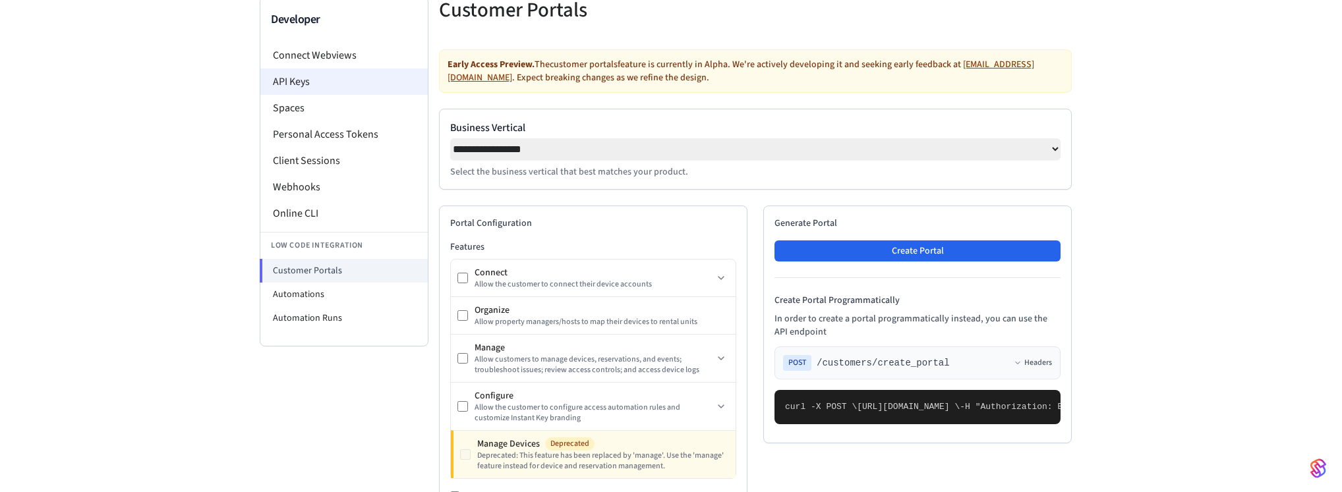
click at [337, 77] on li "API Keys" at bounding box center [343, 82] width 167 height 26
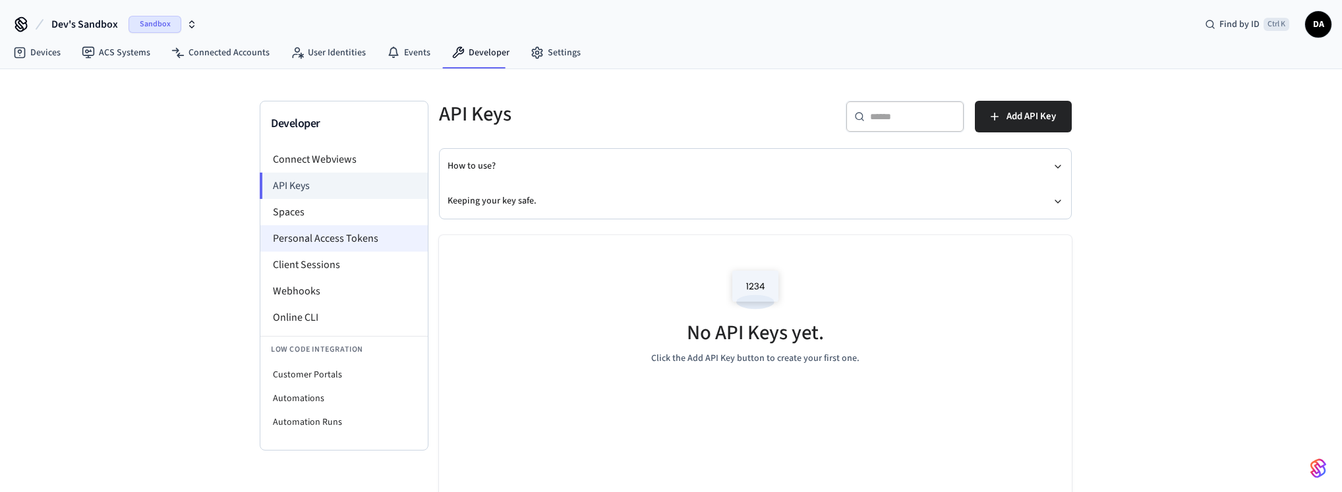
click at [329, 232] on li "Personal Access Tokens" at bounding box center [343, 238] width 167 height 26
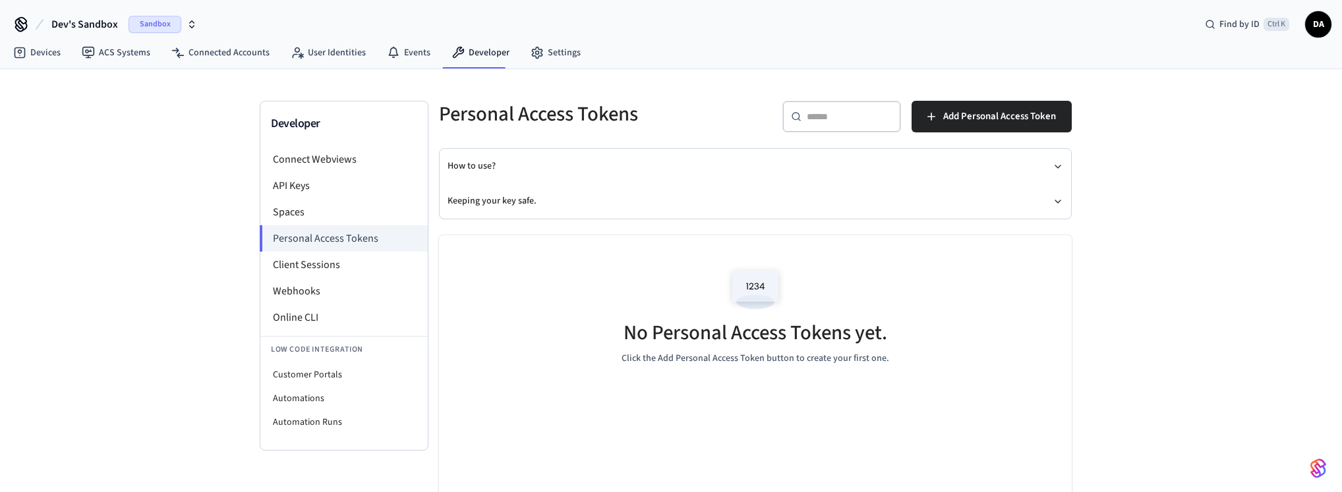
click at [1296, 163] on div "Developer Connect Webviews API Keys Spaces Personal Access Tokens Client Sessio…" at bounding box center [671, 281] width 1342 height 424
click at [351, 366] on li "Customer Portals" at bounding box center [343, 375] width 167 height 24
select select "**********"
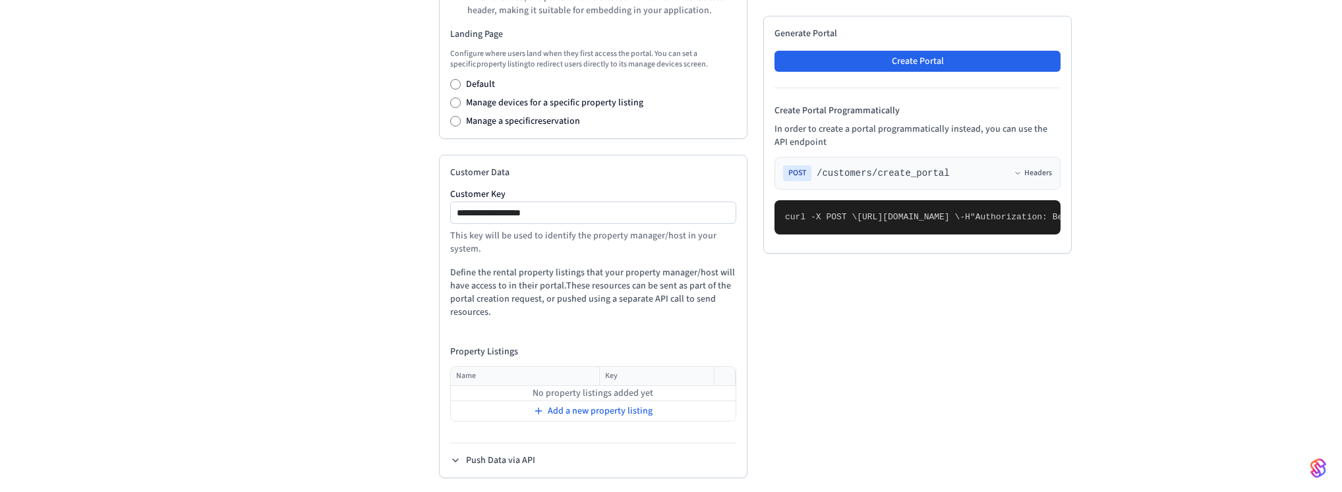
scroll to position [630, 0]
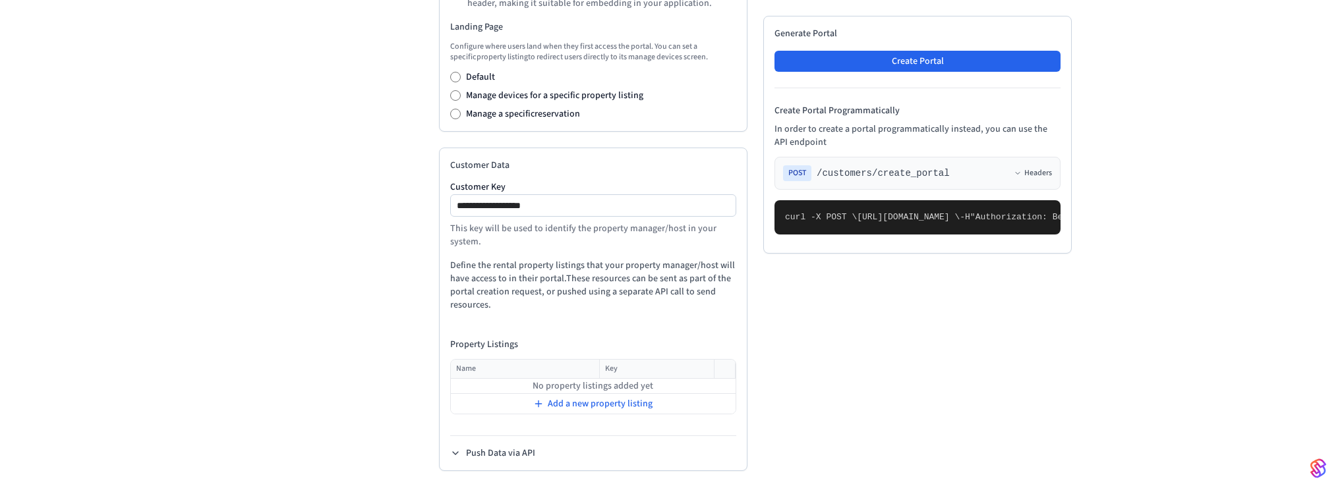
click at [1003, 212] on span ""Authorization: Bearer seam_api_key_123456"" at bounding box center [1080, 217] width 221 height 10
click at [473, 454] on button "Push Data via API" at bounding box center [492, 453] width 85 height 13
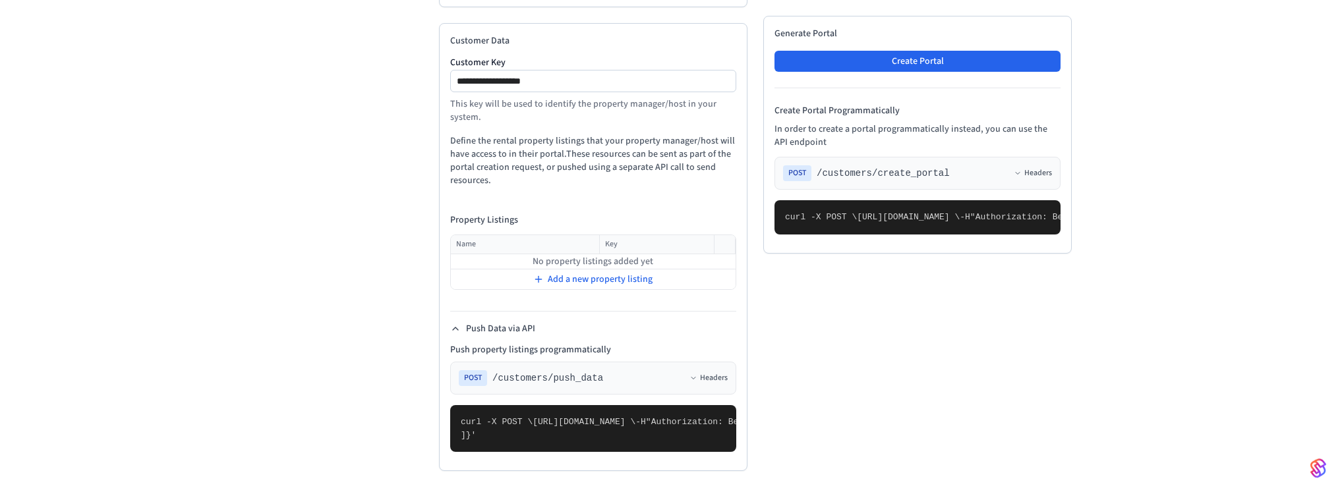
scroll to position [832, 0]
click at [789, 212] on span "curl -X POST \" at bounding box center [821, 217] width 72 height 10
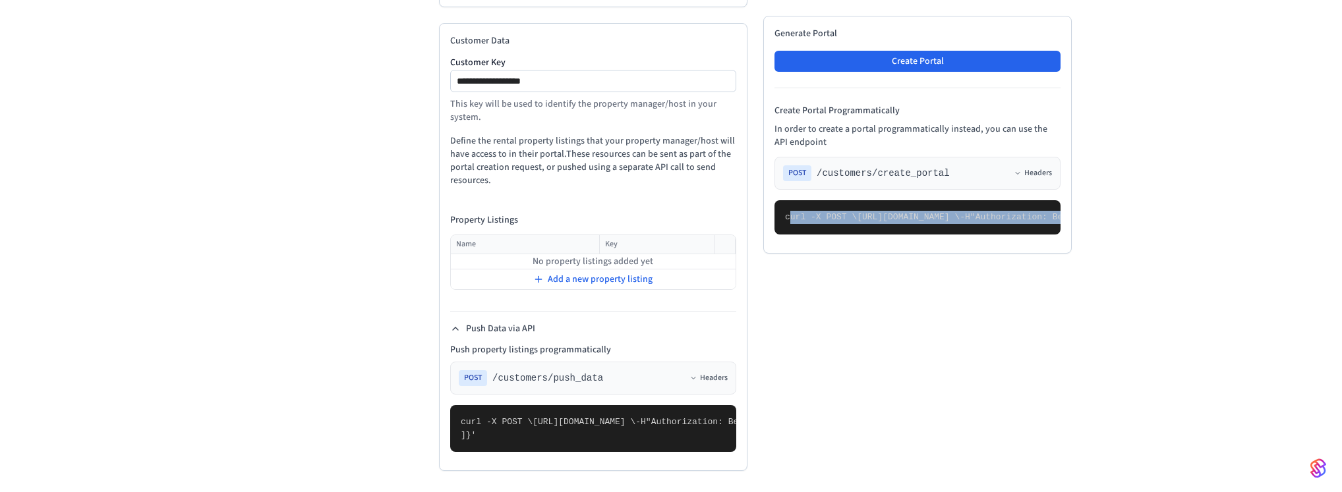
drag, startPoint x: 789, startPoint y: 183, endPoint x: 804, endPoint y: 237, distance: 56.0
click at [804, 235] on pre "curl -X POST \ [URL][DOMAIN_NAME] \ -H "Authorization: Bearer seam_api_key_1234…" at bounding box center [918, 217] width 286 height 34
click at [794, 212] on span "curl -X POST \" at bounding box center [821, 217] width 72 height 10
drag, startPoint x: 794, startPoint y: 178, endPoint x: 788, endPoint y: 461, distance: 283.5
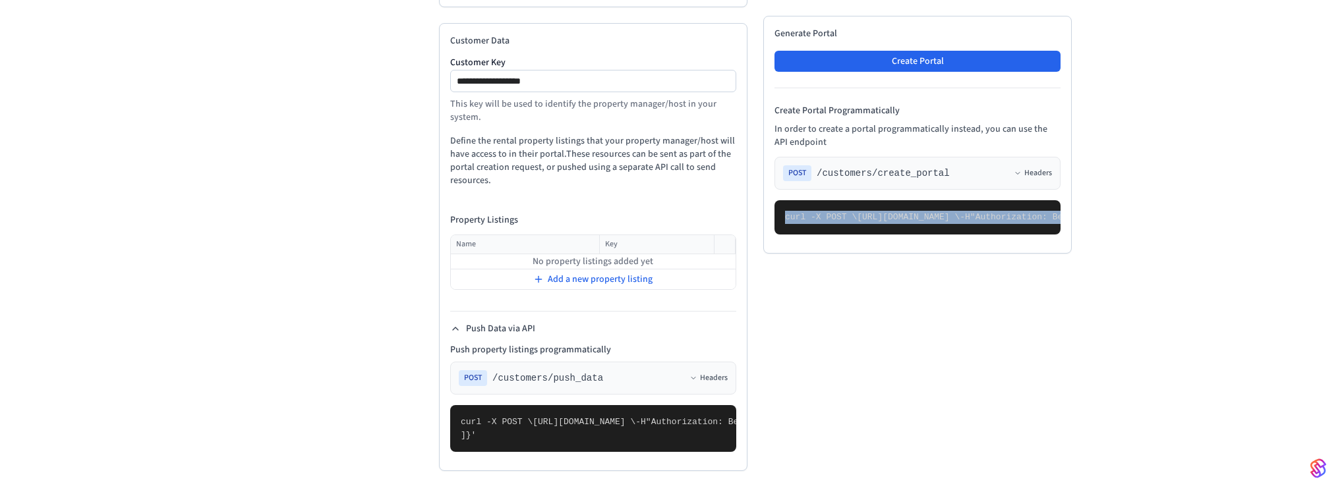
copy code "curl -X POST \ [URL][DOMAIN_NAME] \ -H "Authorization: Bearer seam_api_key_1234…"
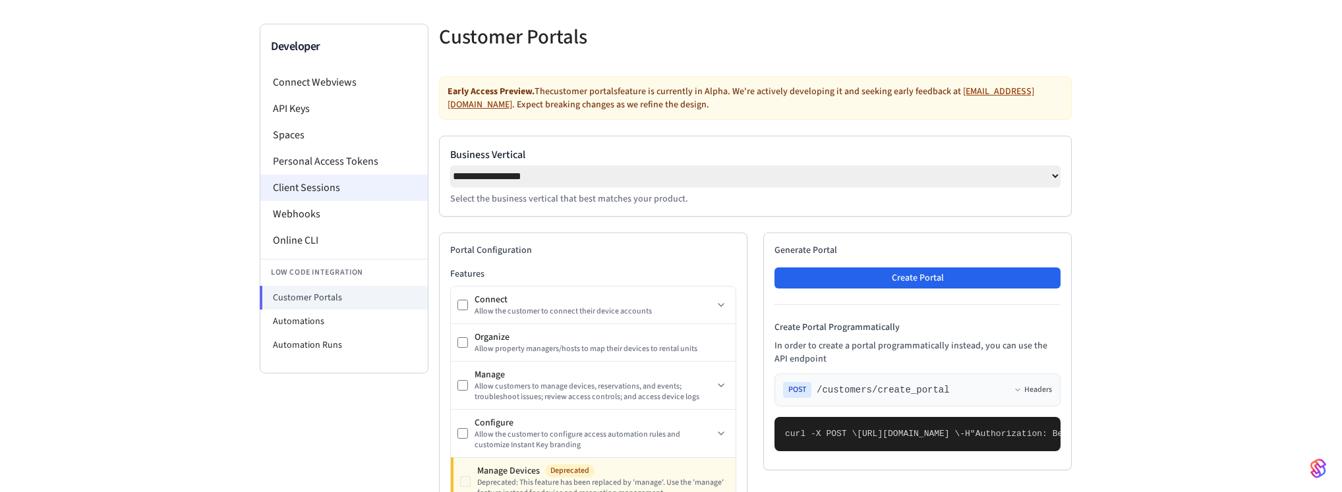
scroll to position [67, 0]
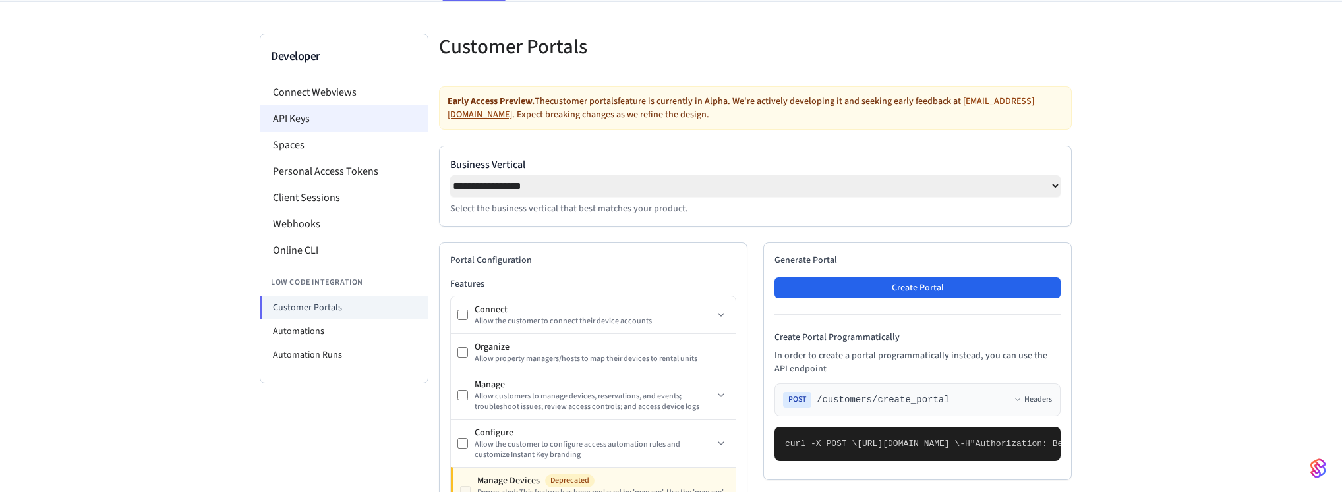
click at [345, 124] on li "API Keys" at bounding box center [343, 118] width 167 height 26
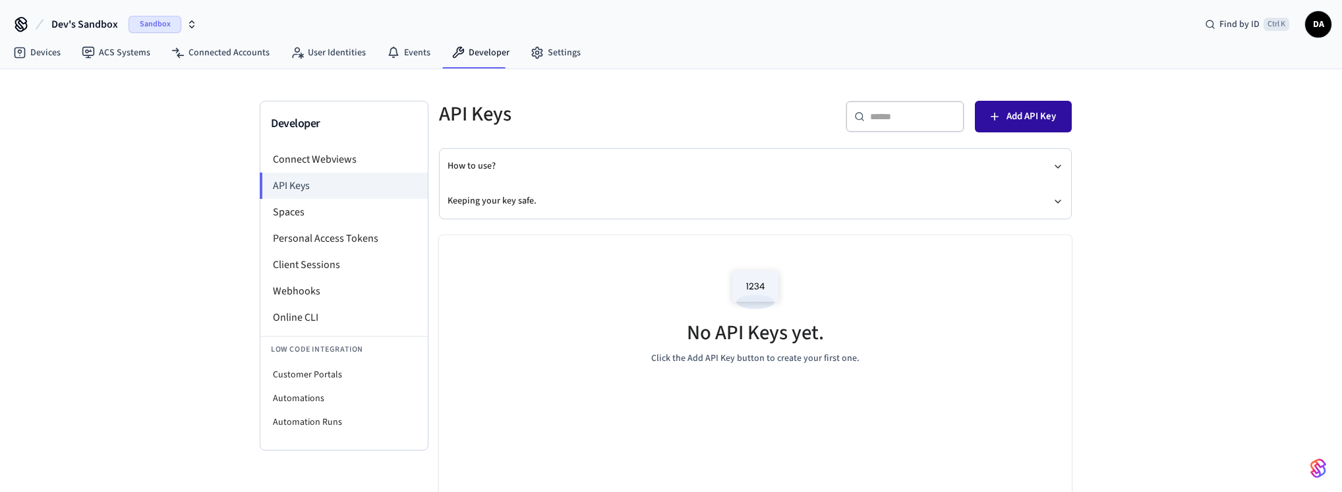
click at [993, 125] on button "Add API Key" at bounding box center [1023, 117] width 97 height 32
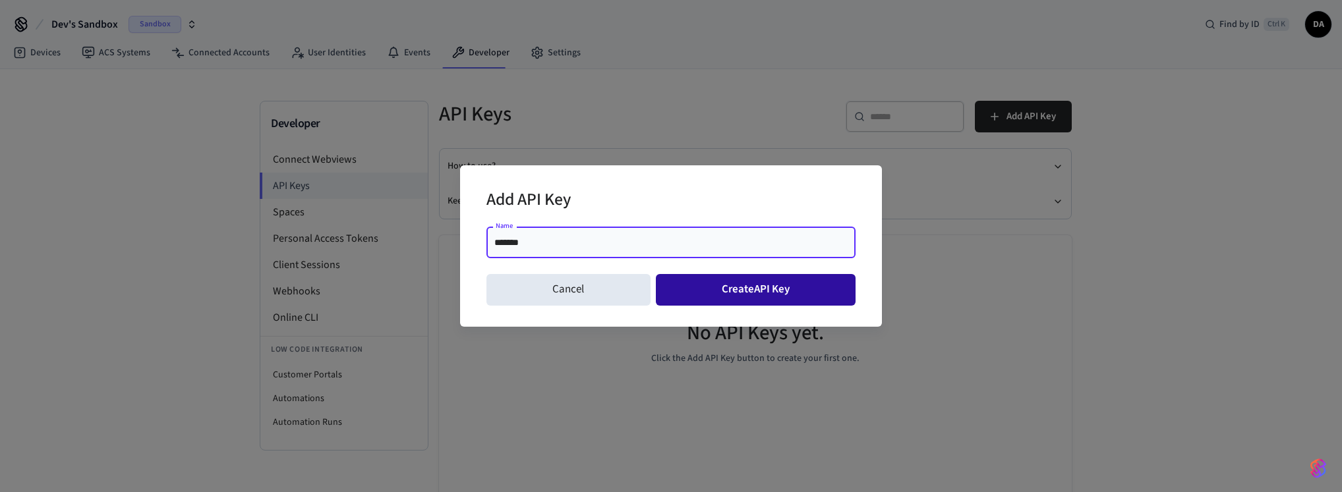
type input "*******"
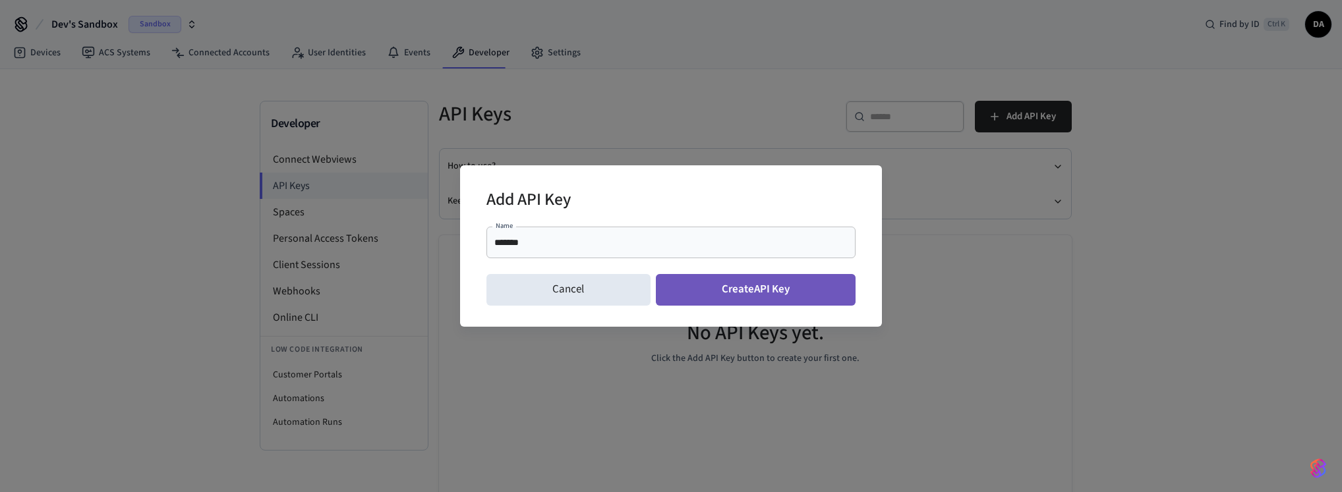
click at [796, 281] on button "Create API Key" at bounding box center [756, 290] width 200 height 32
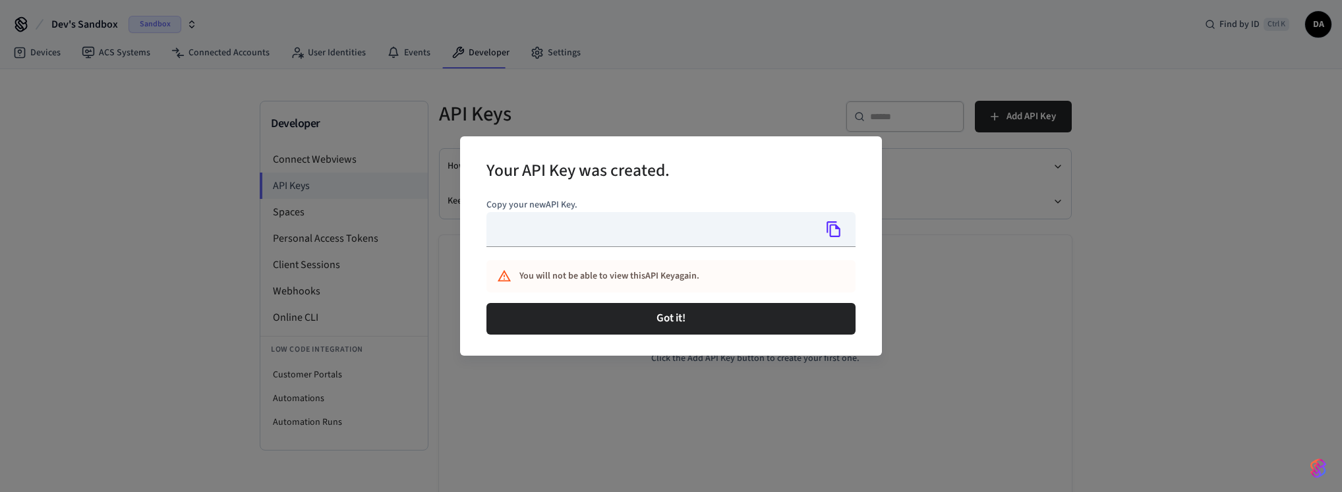
type input "**********"
click at [837, 233] on icon "Copy" at bounding box center [833, 229] width 17 height 17
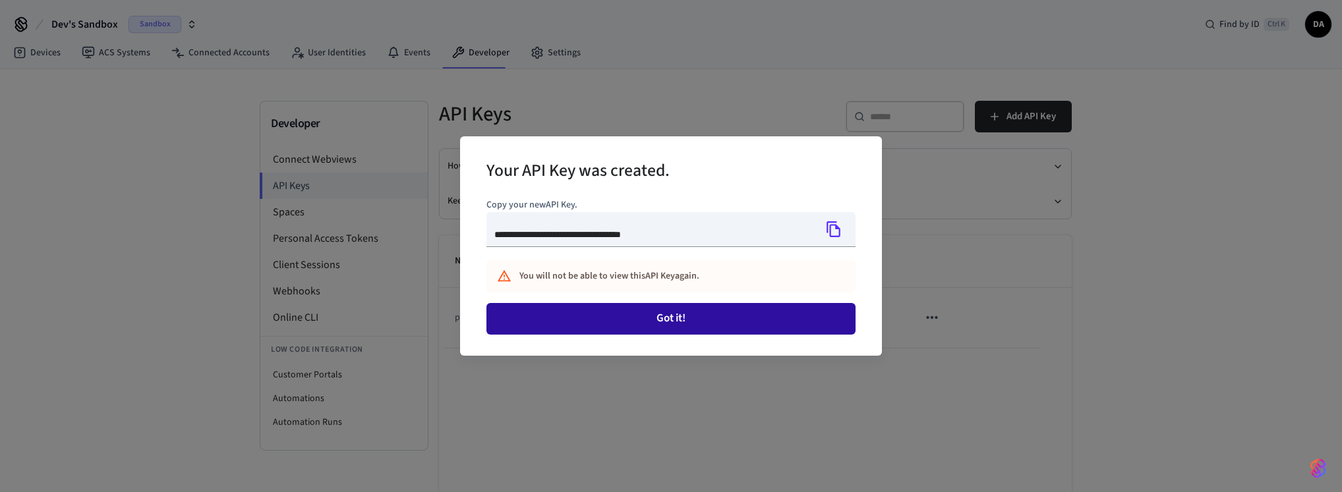
click at [716, 322] on button "Got it!" at bounding box center [671, 319] width 369 height 32
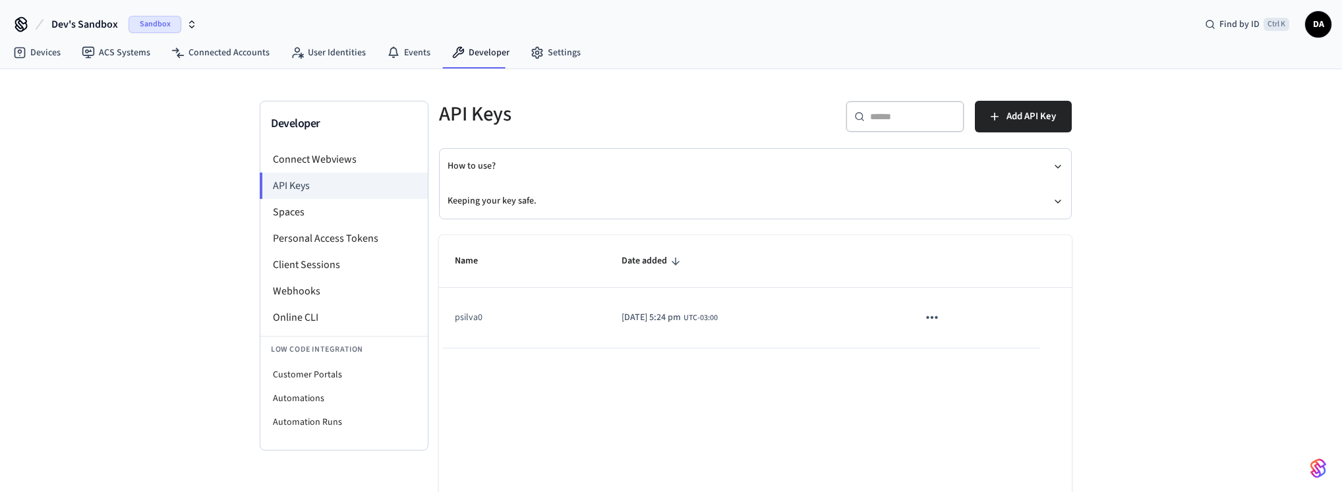
click at [941, 322] on icon "sticky table" at bounding box center [932, 317] width 17 height 17
click at [779, 384] on div at bounding box center [671, 246] width 1342 height 492
click at [373, 211] on li "Spaces" at bounding box center [343, 212] width 167 height 26
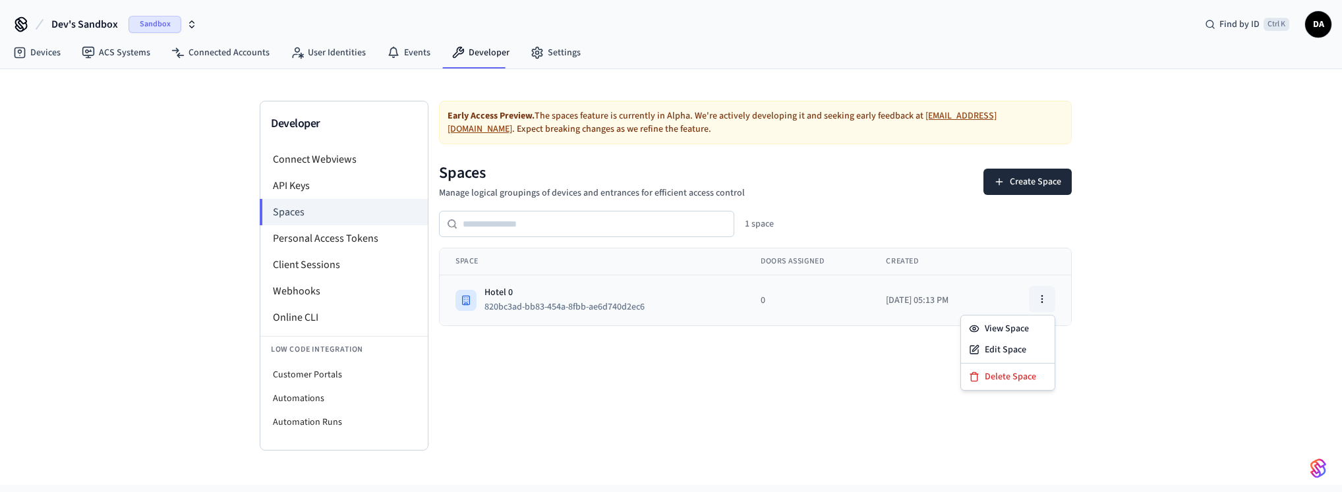
click at [1038, 303] on icon "button" at bounding box center [1042, 299] width 11 height 11
click at [380, 375] on li "Customer Portals" at bounding box center [343, 375] width 167 height 24
select select "**********"
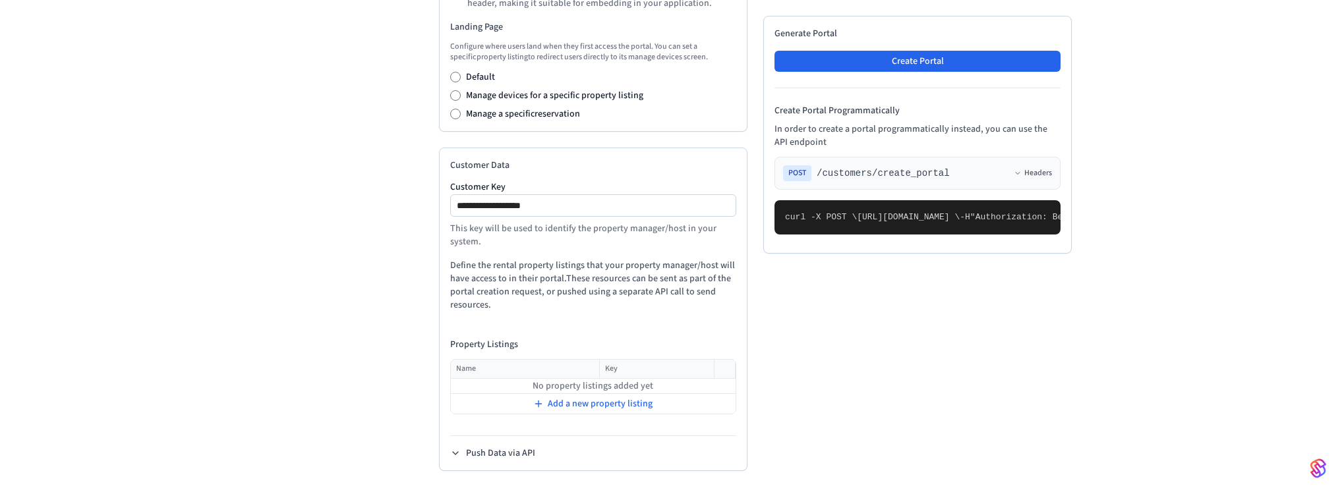
scroll to position [92, 0]
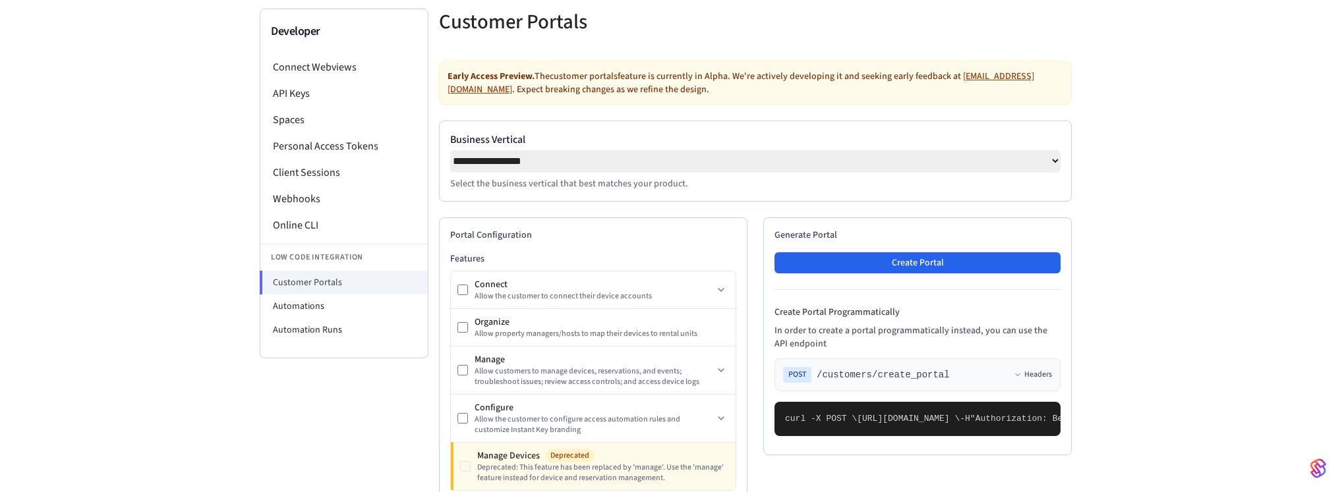
click at [450, 150] on select "**********" at bounding box center [755, 161] width 610 height 22
click at [506, 138] on label "Business Vertical" at bounding box center [755, 140] width 610 height 16
click at [506, 150] on select "**********" at bounding box center [755, 161] width 610 height 22
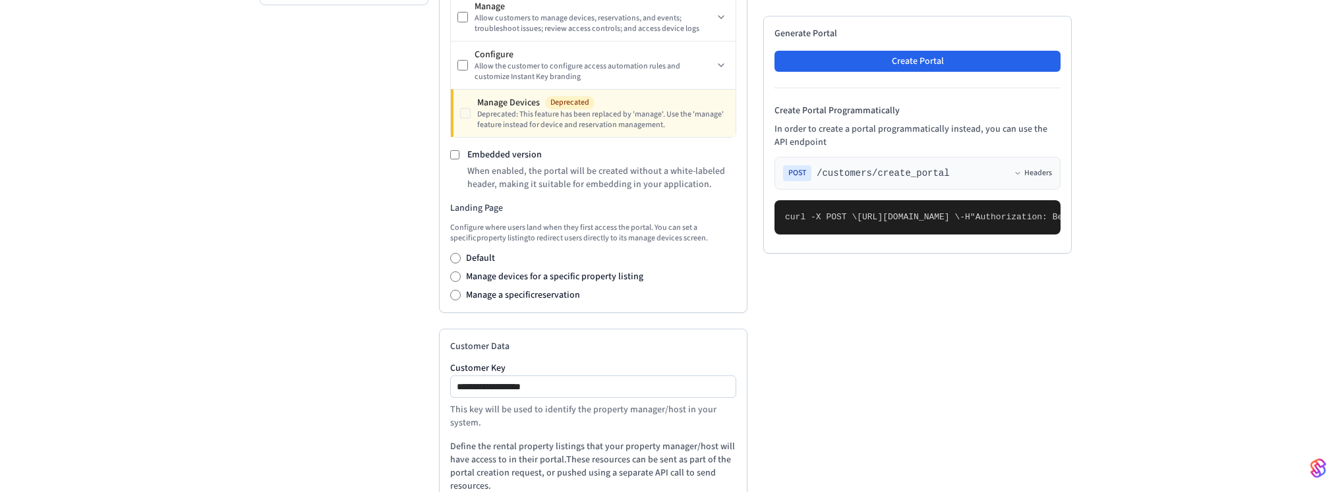
scroll to position [471, 0]
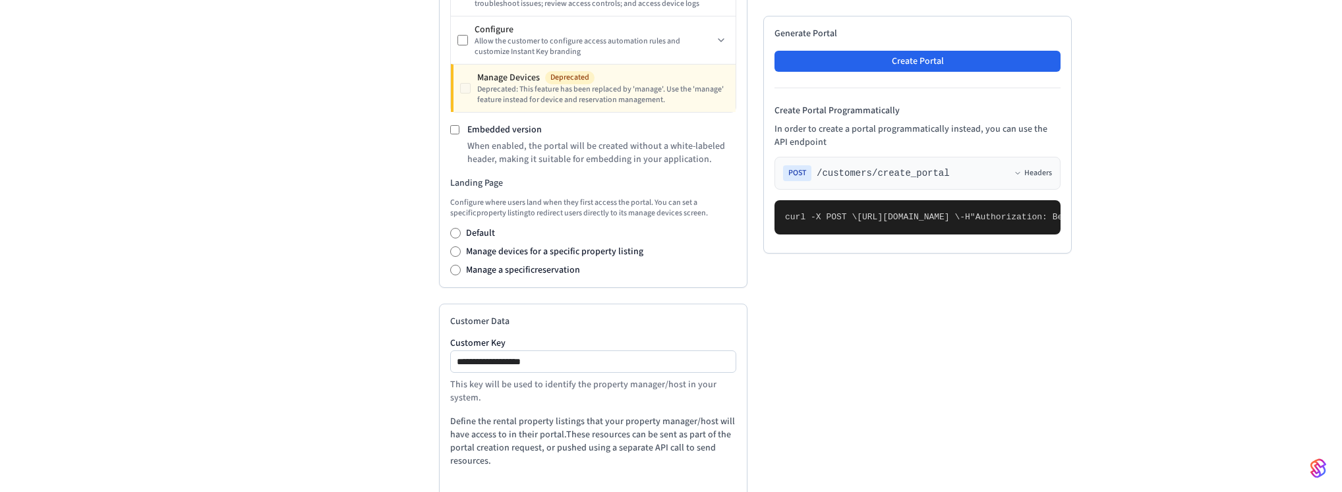
click at [1112, 173] on div "**********" at bounding box center [671, 124] width 1342 height 1050
drag, startPoint x: 632, startPoint y: 171, endPoint x: 651, endPoint y: 172, distance: 18.5
click at [651, 172] on div "Portal Configuration Features Connect Allow the customer to connect their devic…" at bounding box center [593, 63] width 309 height 449
click at [649, 161] on p "When enabled, the portal will be created without a white-labeled header, making…" at bounding box center [601, 153] width 269 height 26
drag, startPoint x: 649, startPoint y: 148, endPoint x: 678, endPoint y: 153, distance: 28.7
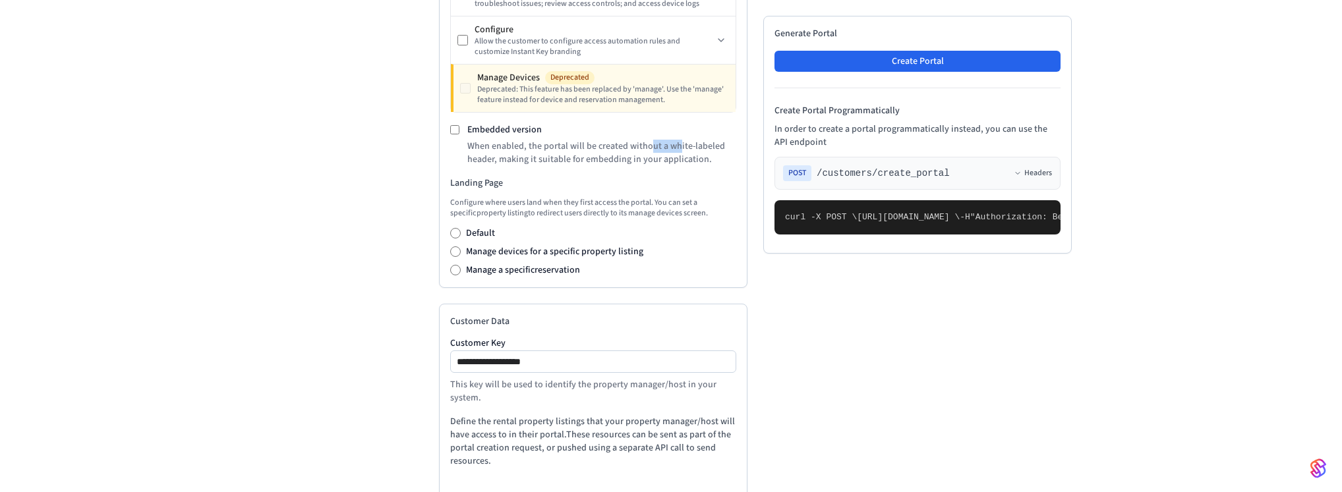
click at [678, 153] on p "When enabled, the portal will be created without a white-labeled header, making…" at bounding box center [601, 153] width 269 height 26
drag, startPoint x: 467, startPoint y: 167, endPoint x: 477, endPoint y: 165, distance: 10.7
click at [477, 165] on div "Embedded version When enabled, the portal will be created without a white-label…" at bounding box center [593, 144] width 286 height 43
drag, startPoint x: 519, startPoint y: 158, endPoint x: 659, endPoint y: 171, distance: 141.0
click at [655, 171] on div "Portal Configuration Features Connect Allow the customer to connect their devic…" at bounding box center [593, 63] width 309 height 449
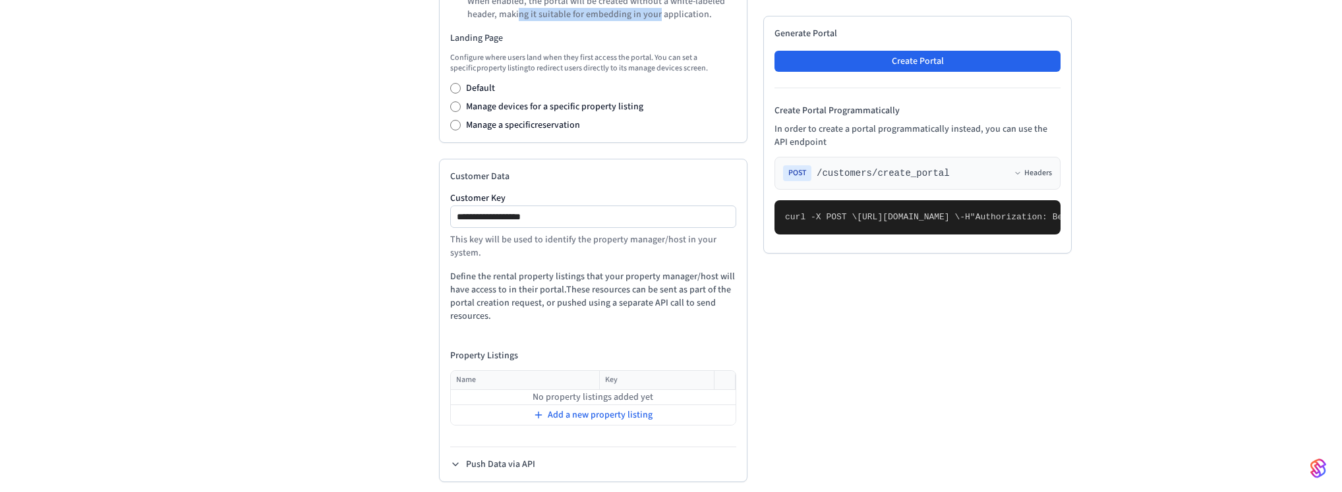
scroll to position [630, 0]
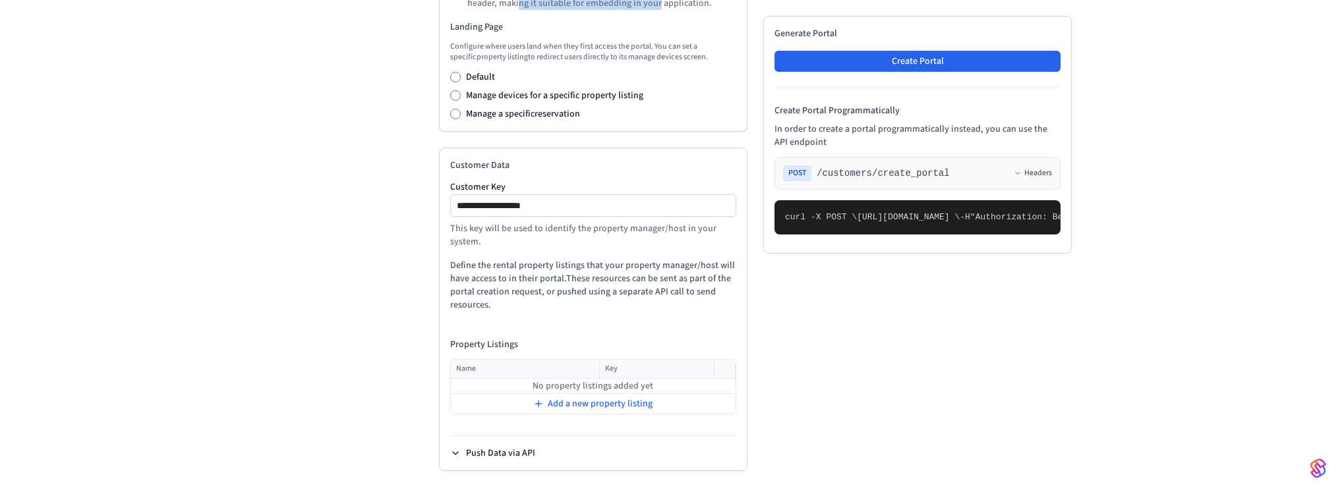
click at [515, 454] on button "Push Data via API" at bounding box center [492, 453] width 85 height 13
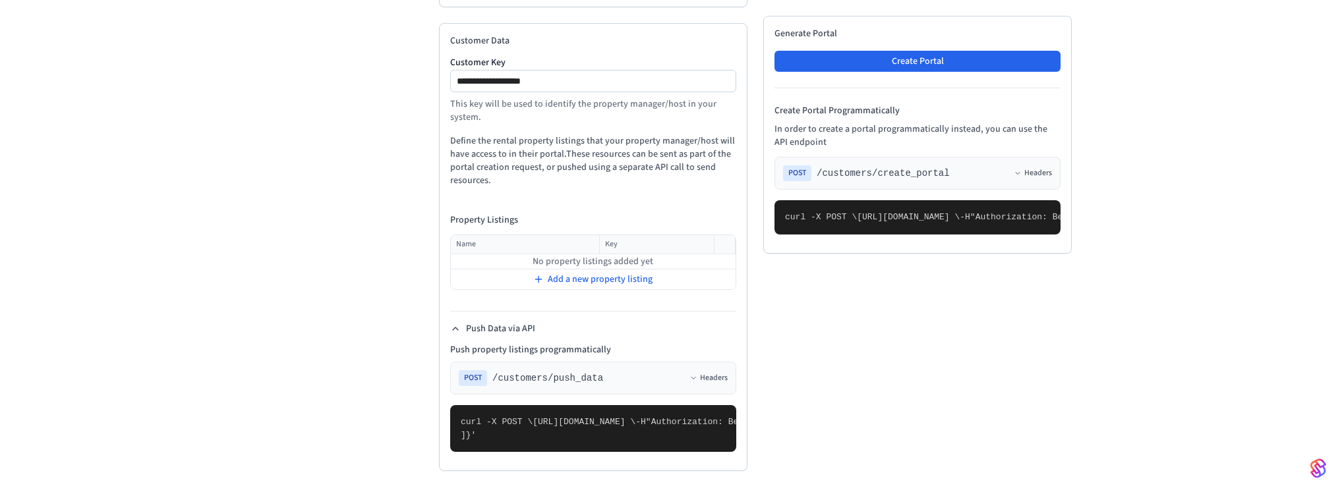
click at [1268, 417] on span ""property_listings": [" at bounding box center [1324, 422] width 113 height 10
drag, startPoint x: 467, startPoint y: 438, endPoint x: 459, endPoint y: 320, distance: 117.6
click at [459, 405] on pre "curl -X POST \ [URL][DOMAIN_NAME] \ -H "Authorization: Bearer seam_api_key_1234…" at bounding box center [593, 428] width 286 height 47
copy code "curl -X POST \ [URL][DOMAIN_NAME] \ -H "Authorization: Bearer seam_api_key_1234…"
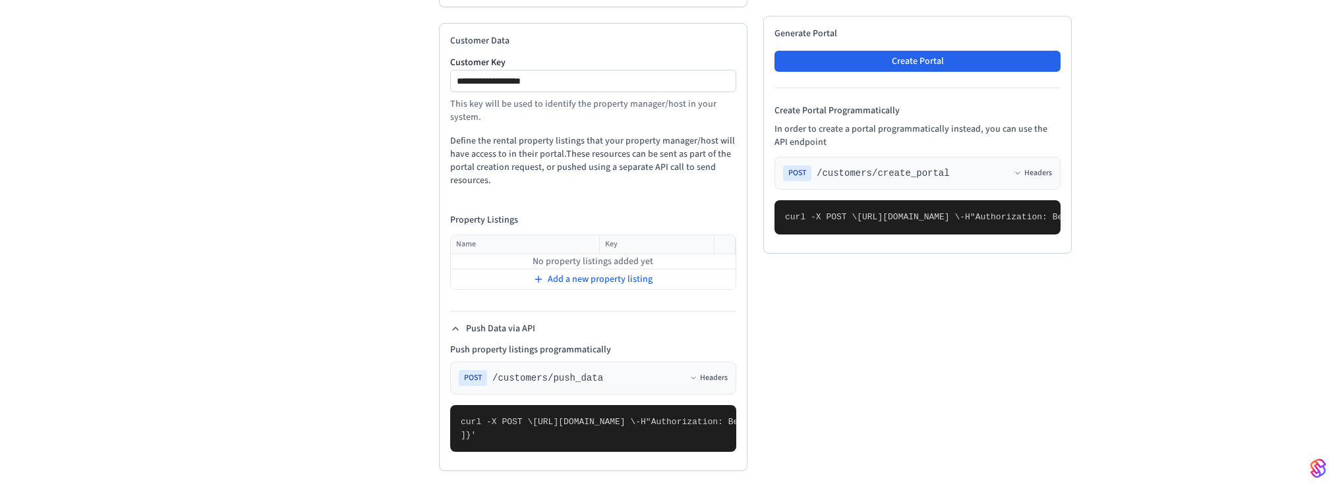
click at [575, 411] on pre "curl -X POST \ [URL][DOMAIN_NAME] \ -H "Authorization: Bearer seam_api_key_1234…" at bounding box center [593, 428] width 286 height 47
drag, startPoint x: 477, startPoint y: 425, endPoint x: 472, endPoint y: 394, distance: 32.1
click at [472, 405] on pre "curl -X POST \ [URL][DOMAIN_NAME] \ -H "Authorization: Bearer seam_api_key_1234…" at bounding box center [593, 428] width 286 height 47
click at [1073, 417] on span ""customer_key": "sample_customer_key"," at bounding box center [1170, 422] width 195 height 10
drag, startPoint x: 470, startPoint y: 381, endPoint x: 464, endPoint y: 434, distance: 53.7
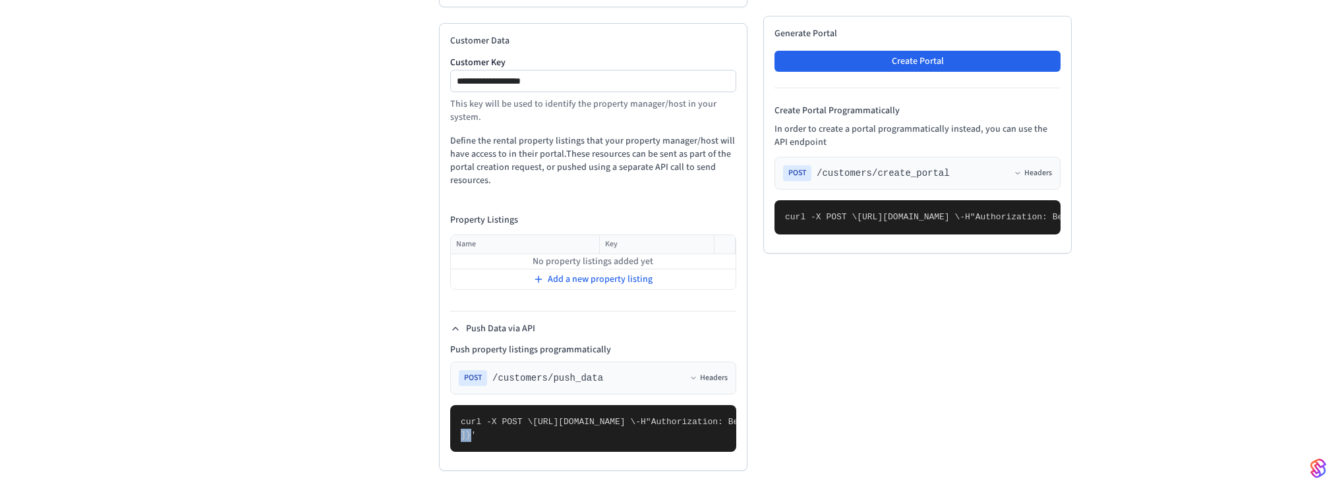
click at [464, 434] on code "curl -X POST \ [URL][DOMAIN_NAME] \ -H "Authorization: Bearer seam_api_key_1234…" at bounding box center [921, 428] width 921 height 23
copy code ""customer_key": "sample_customer_key", "property_listings": [ ] }"
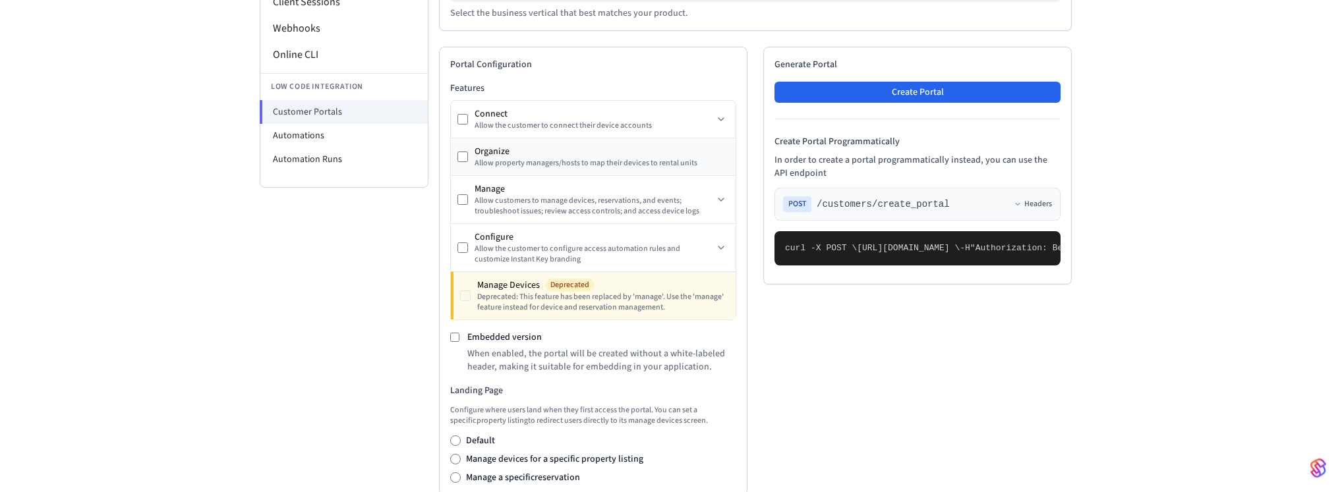
scroll to position [252, 0]
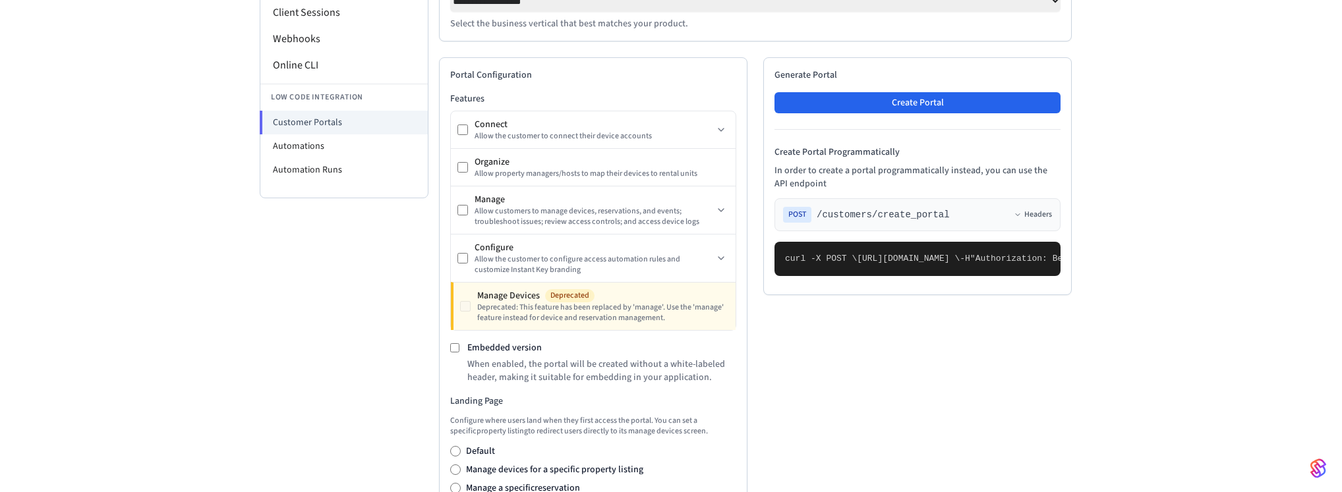
click at [1305, 185] on div "**********" at bounding box center [671, 404] width 1342 height 1175
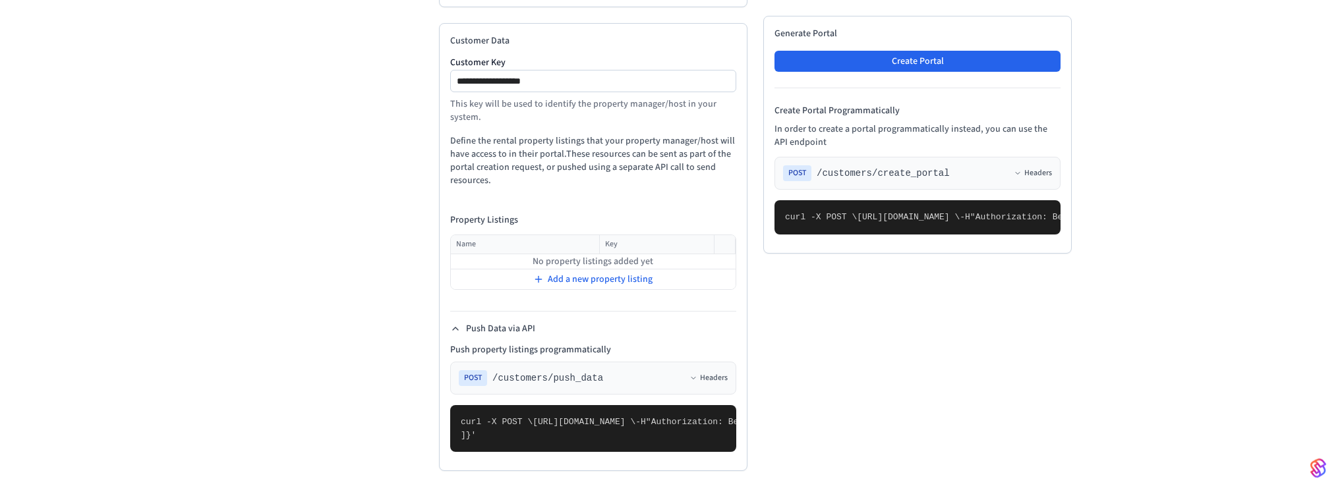
scroll to position [858, 0]
drag, startPoint x: 804, startPoint y: 424, endPoint x: 813, endPoint y: 206, distance: 217.7
click at [813, 206] on pre "curl -X POST \ [URL][DOMAIN_NAME] \ -H "Authorization: Bearer seam_api_key_1234…" at bounding box center [918, 217] width 286 height 34
drag, startPoint x: 790, startPoint y: 436, endPoint x: 814, endPoint y: 207, distance: 230.0
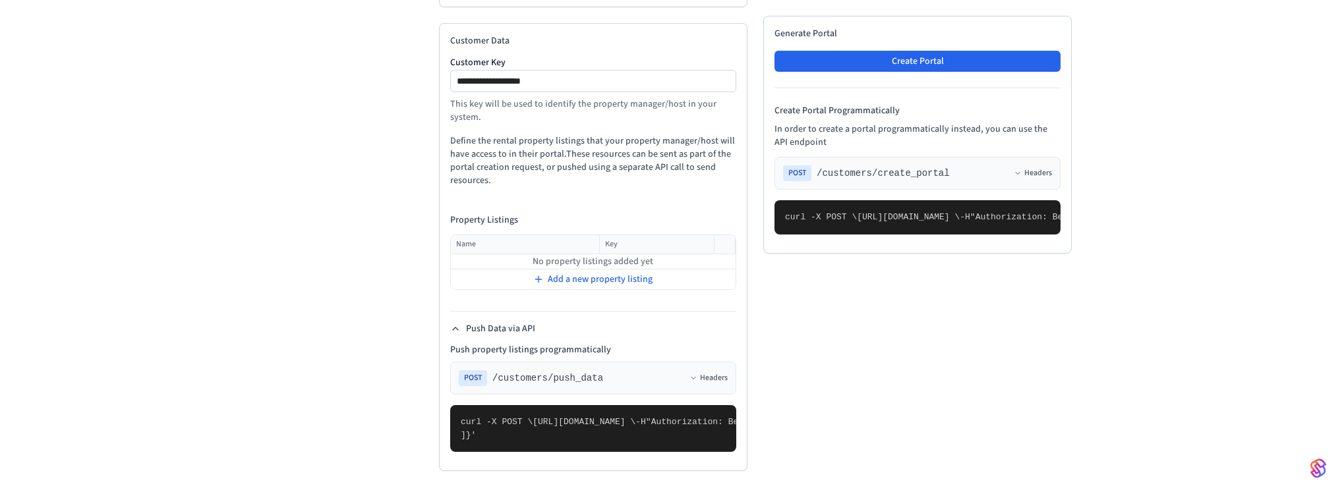
copy code "{ "is_embedded": false, "features": { "connect": { "exclude": true }, "organize…"
click at [750, 325] on div "**********" at bounding box center [755, 14] width 633 height 913
